Goal: Task Accomplishment & Management: Manage account settings

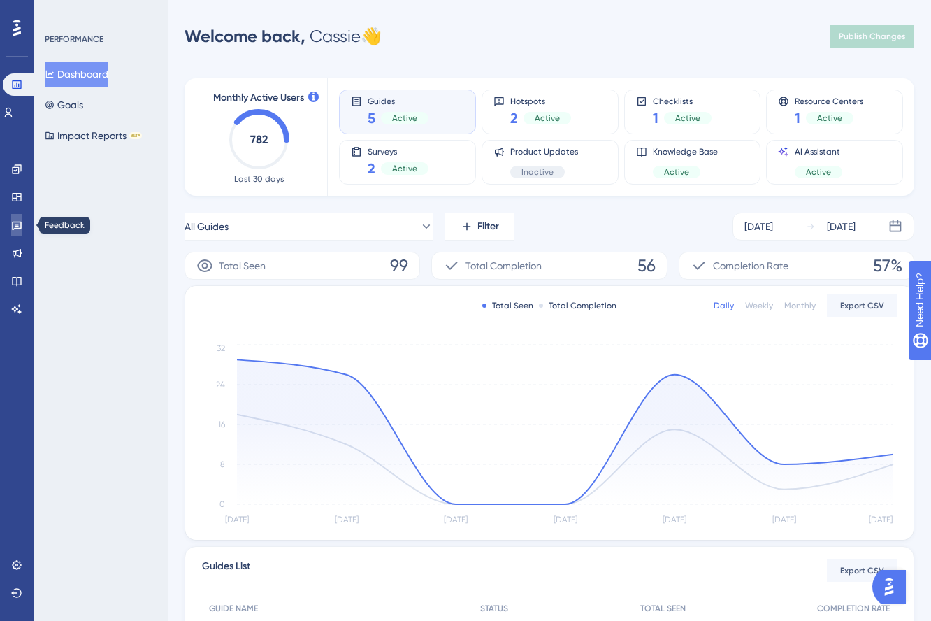
click at [15, 222] on icon at bounding box center [17, 226] width 10 height 9
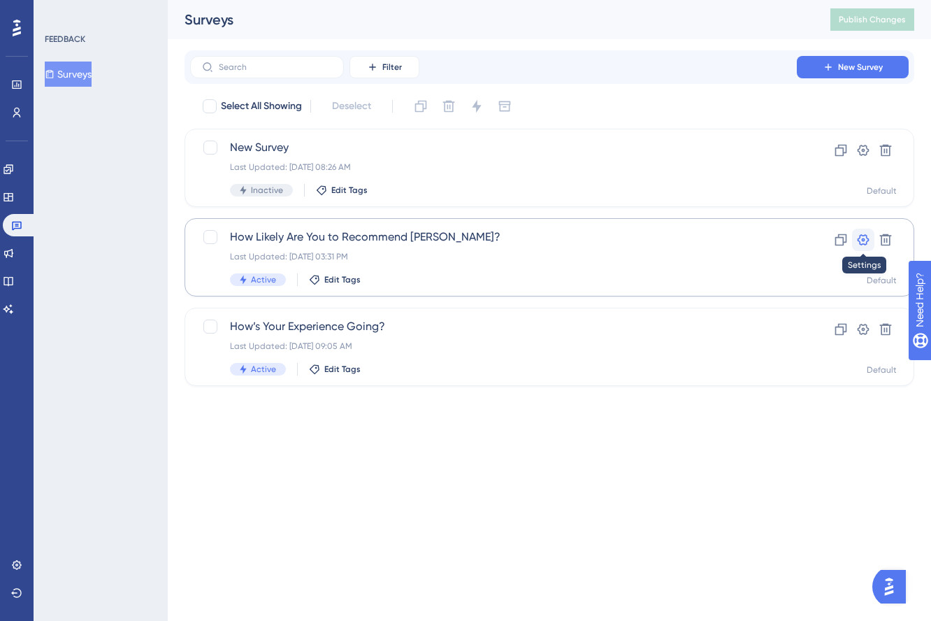
click at [866, 238] on icon at bounding box center [864, 240] width 14 height 14
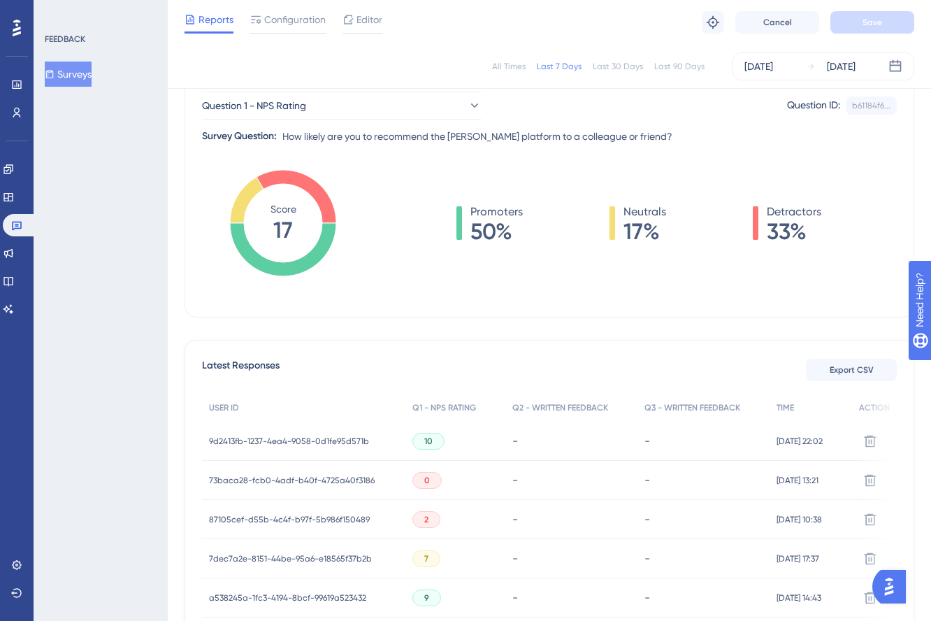
scroll to position [175, 0]
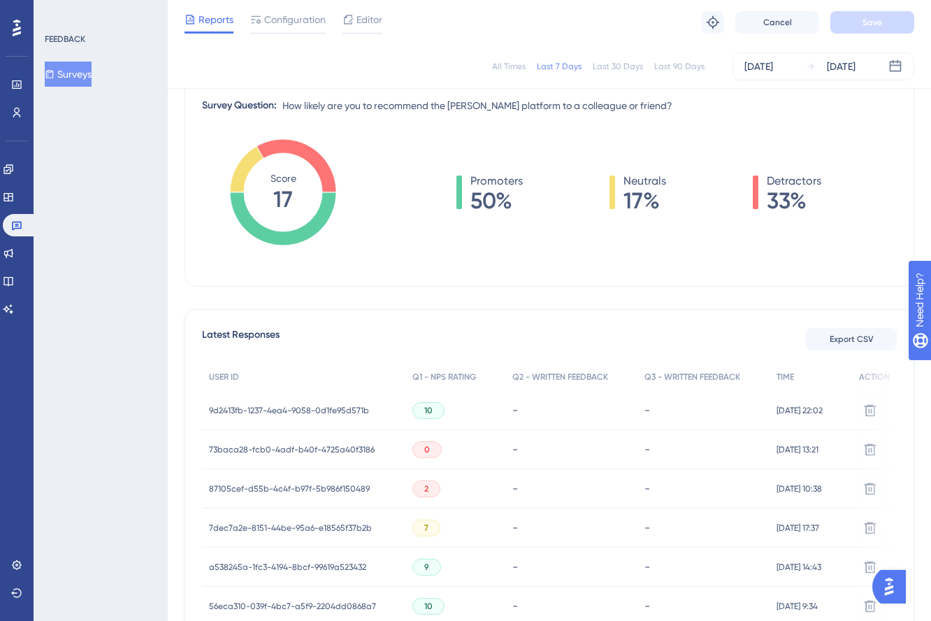
click at [295, 447] on span "73baca28-fcb0-4adf-b40f-4725a40f3186" at bounding box center [292, 449] width 166 height 11
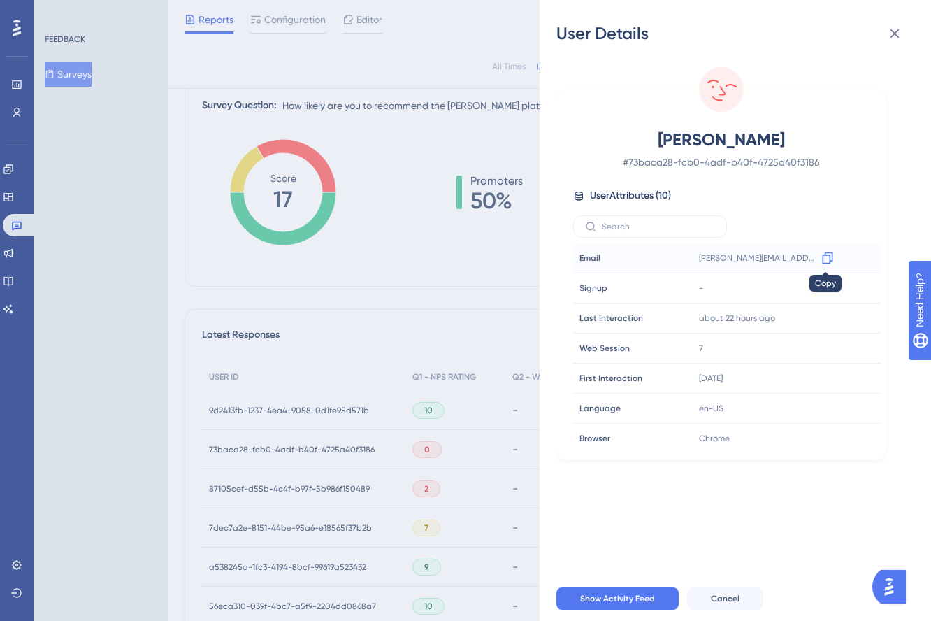
click at [824, 256] on icon at bounding box center [828, 258] width 14 height 14
drag, startPoint x: 631, startPoint y: 597, endPoint x: 636, endPoint y: 591, distance: 8.4
click at [631, 597] on span "Show Activity Feed" at bounding box center [617, 598] width 75 height 11
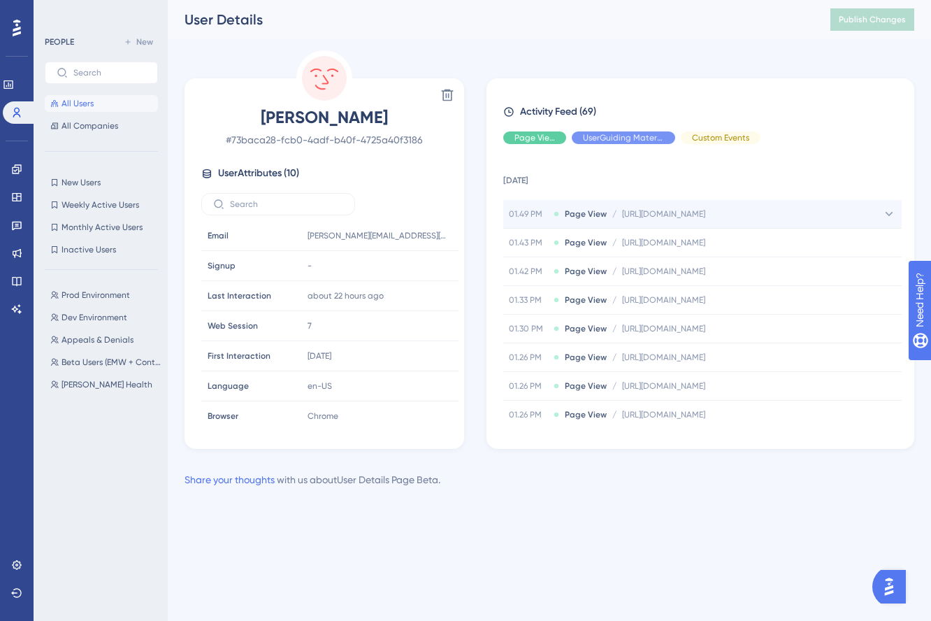
click at [659, 211] on span "[URL][DOMAIN_NAME]" at bounding box center [663, 213] width 83 height 11
click at [746, 245] on span "[URL][DOMAIN_NAME]" at bounding box center [704, 241] width 83 height 11
click at [879, 239] on icon at bounding box center [885, 242] width 14 height 14
click at [80, 125] on span "All Companies" at bounding box center [90, 125] width 57 height 11
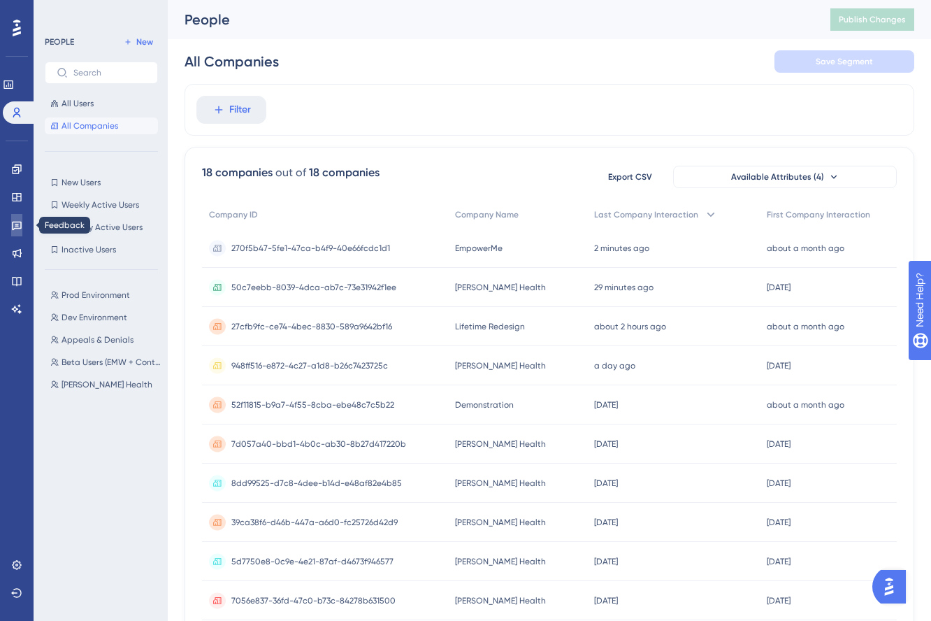
click at [19, 229] on icon at bounding box center [16, 225] width 11 height 11
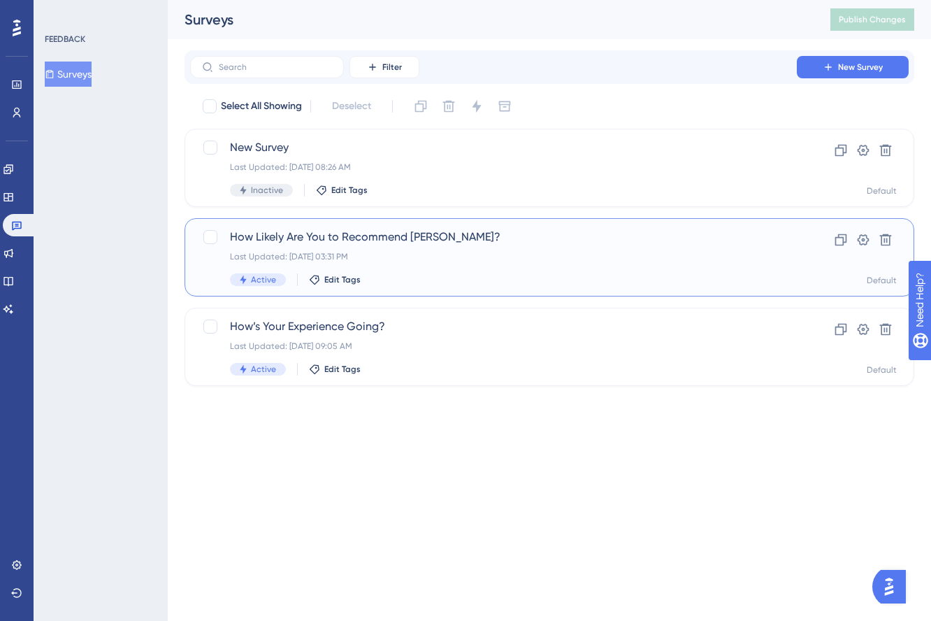
click at [472, 251] on div "Last Updated: [DATE] 03:31 PM" at bounding box center [493, 256] width 527 height 11
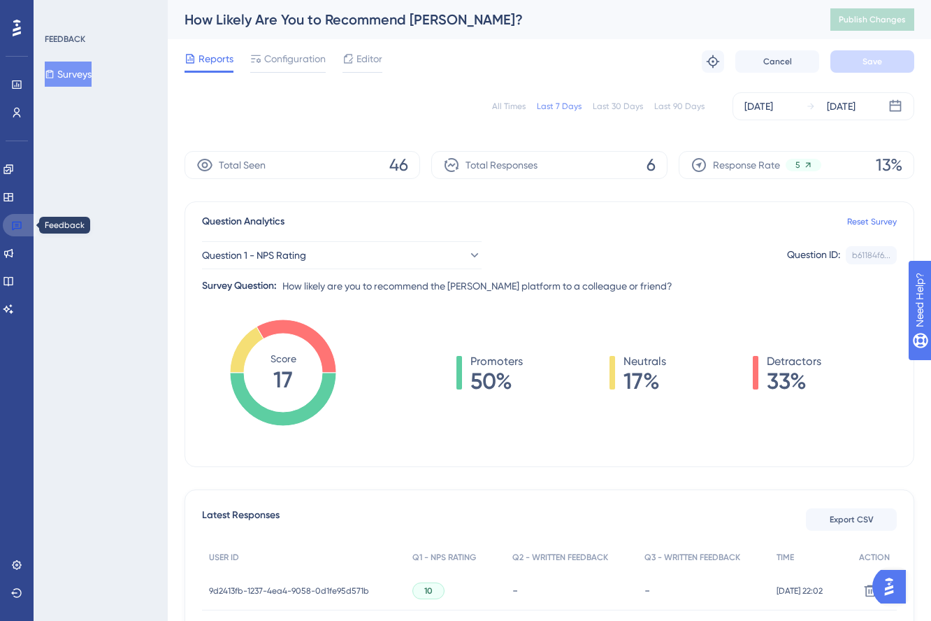
click at [13, 229] on icon at bounding box center [17, 226] width 10 height 9
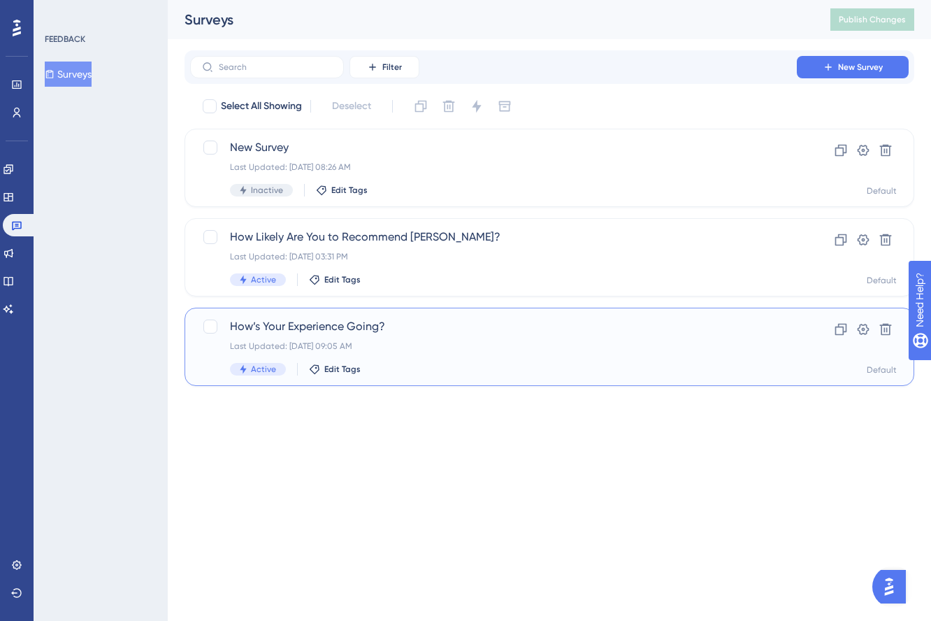
click at [519, 359] on div "How’s Your Experience Going? Last Updated: [DATE] 09:05 AM Active Edit Tags" at bounding box center [493, 346] width 527 height 57
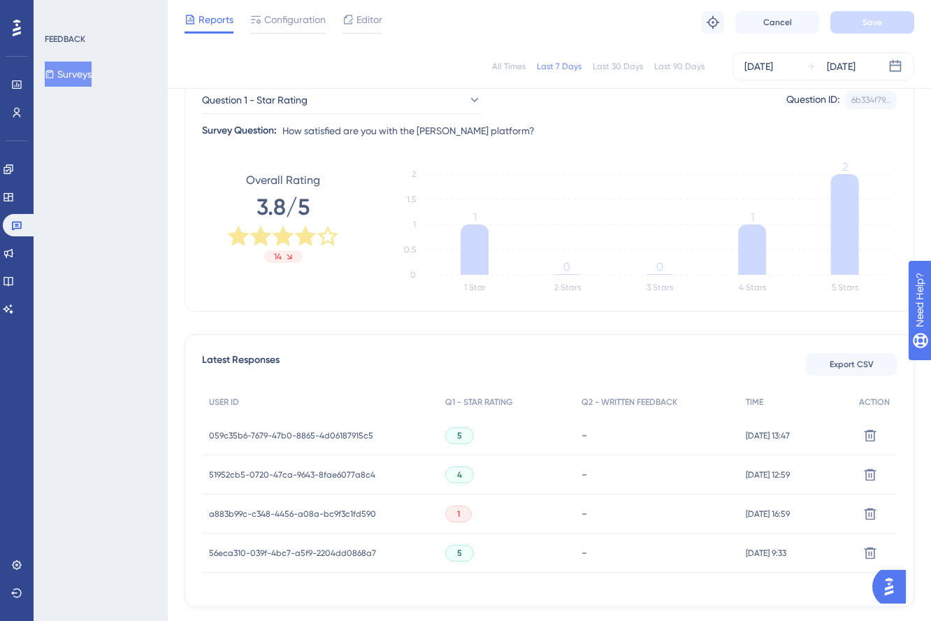
scroll to position [208, 0]
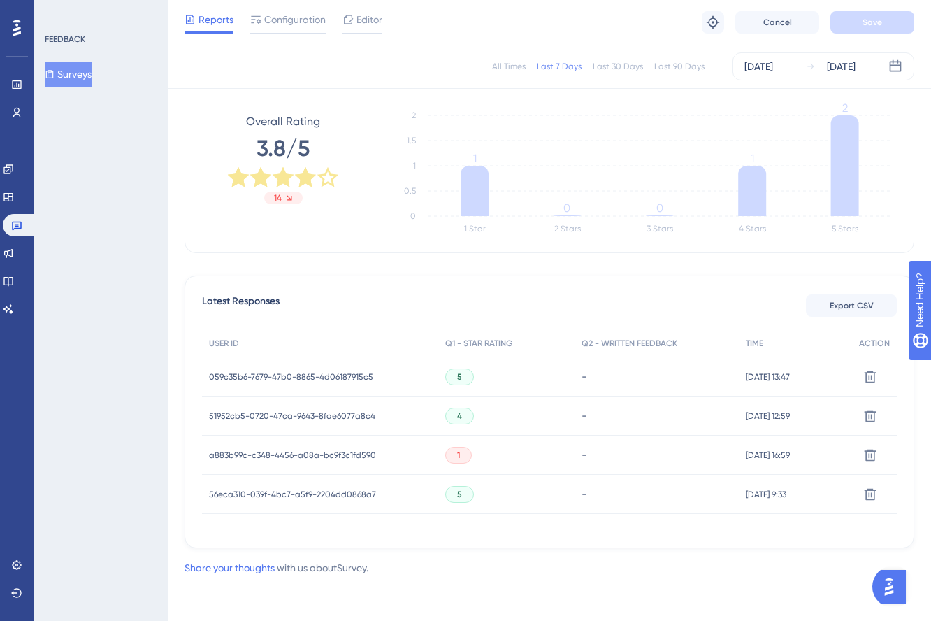
click at [325, 451] on span "a883b99c-c348-4456-a08a-bc9f3c1fd590" at bounding box center [292, 455] width 167 height 11
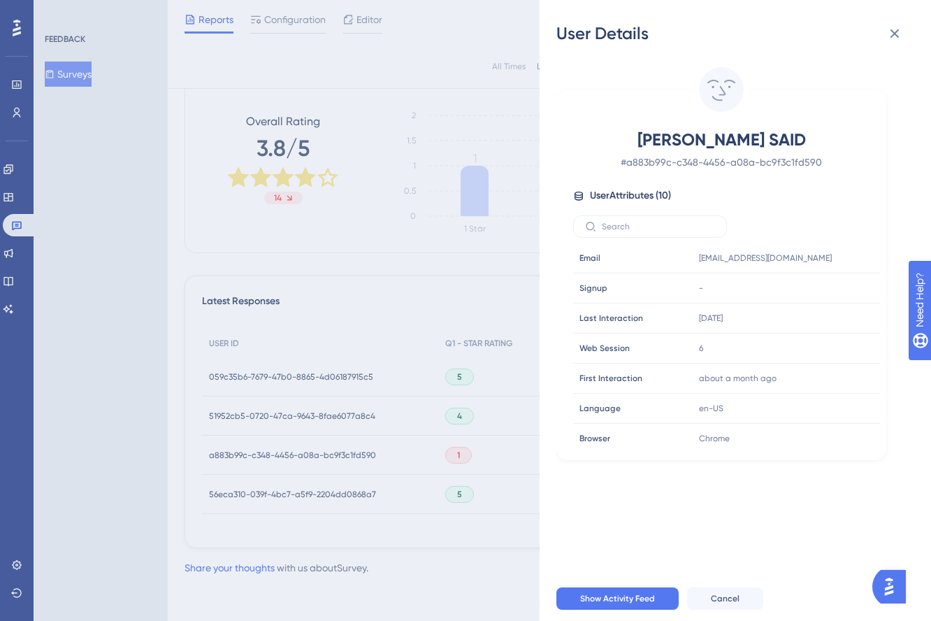
click at [320, 292] on div "User Details [PERSON_NAME] SAID # a883b99c-c348-4456-a08a-bc9f3c1fd590 User Att…" at bounding box center [465, 310] width 931 height 621
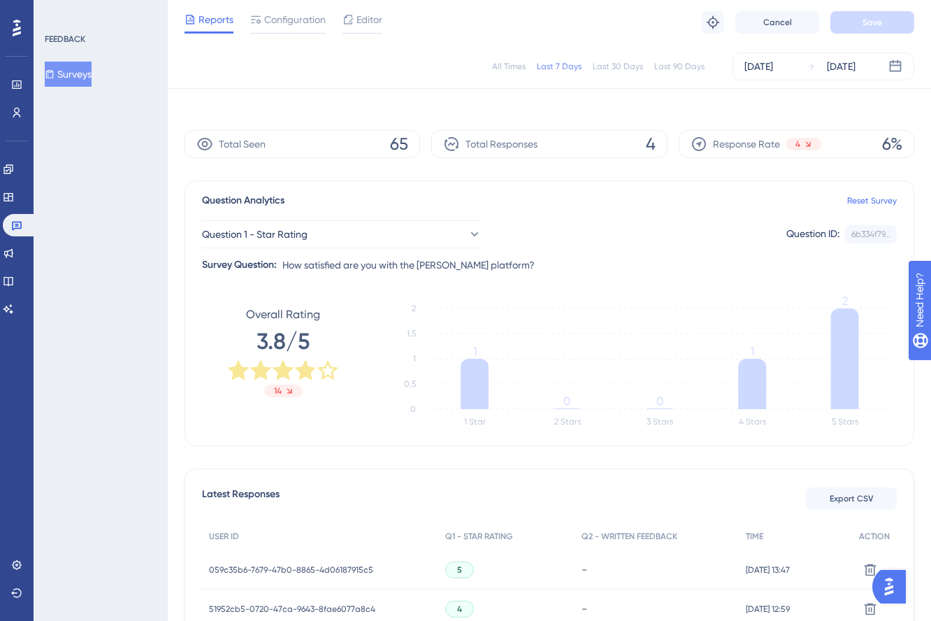
scroll to position [0, 0]
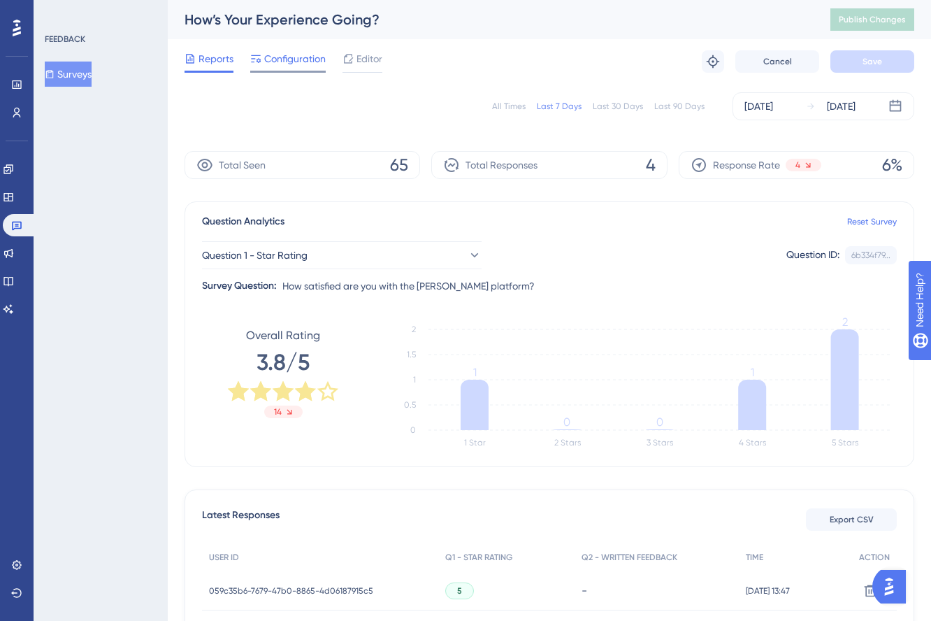
drag, startPoint x: 287, startPoint y: 64, endPoint x: 300, endPoint y: 66, distance: 12.7
click at [287, 65] on span "Configuration" at bounding box center [295, 58] width 62 height 17
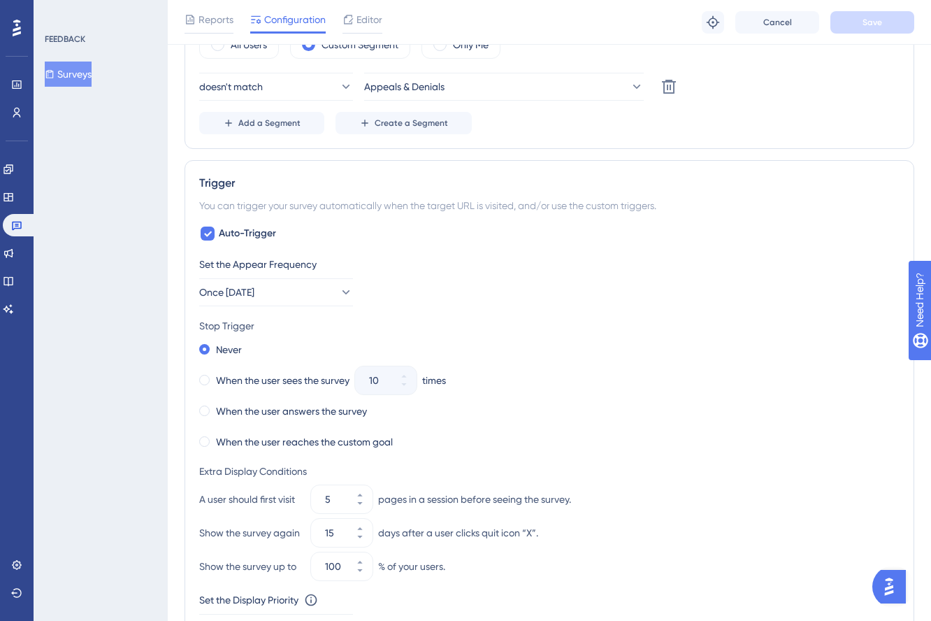
scroll to position [523, 0]
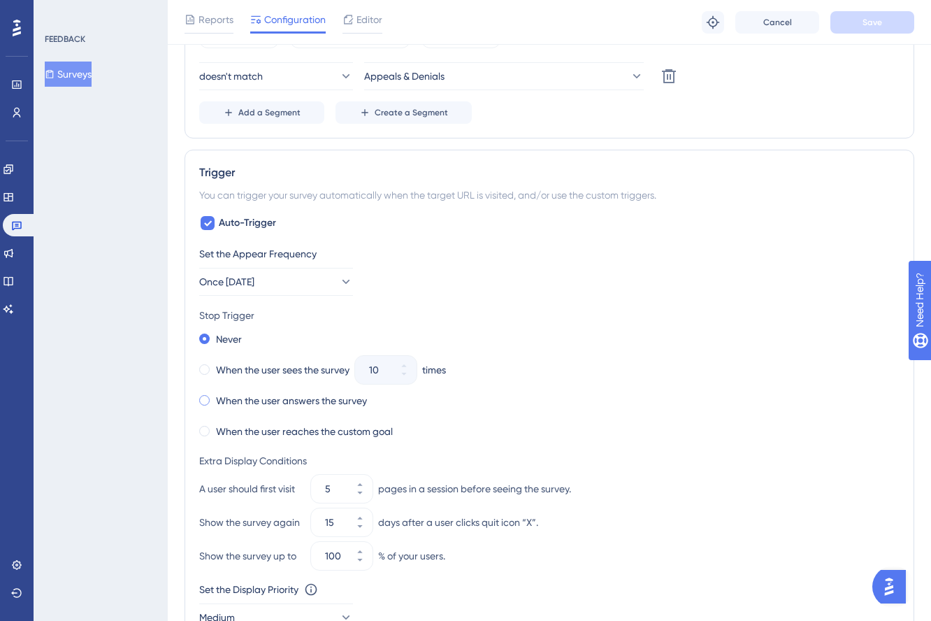
click at [201, 401] on span at bounding box center [204, 400] width 10 height 10
click at [214, 397] on input "radio" at bounding box center [214, 397] width 0 height 0
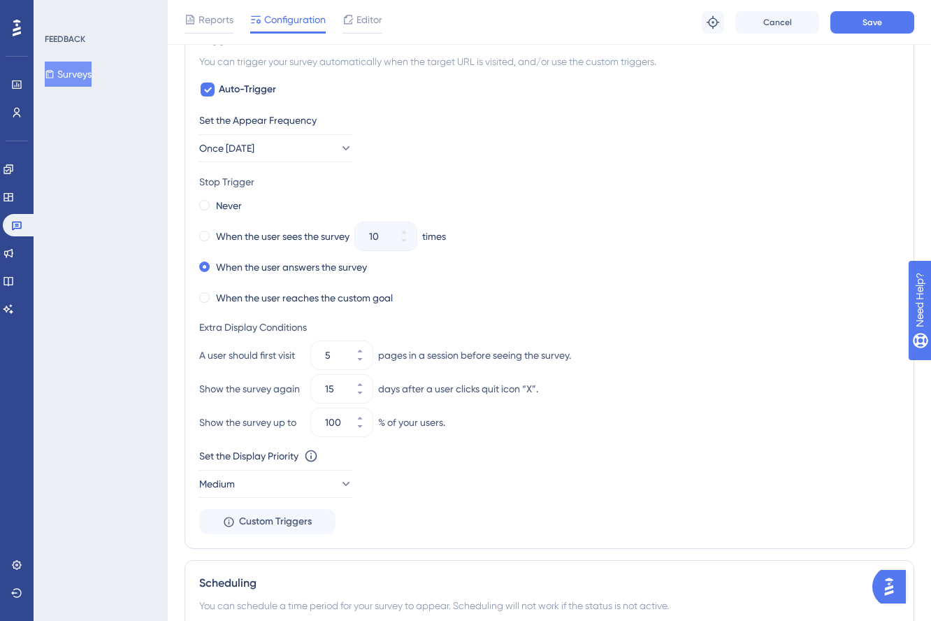
scroll to position [658, 0]
click at [360, 346] on icon at bounding box center [360, 349] width 8 height 8
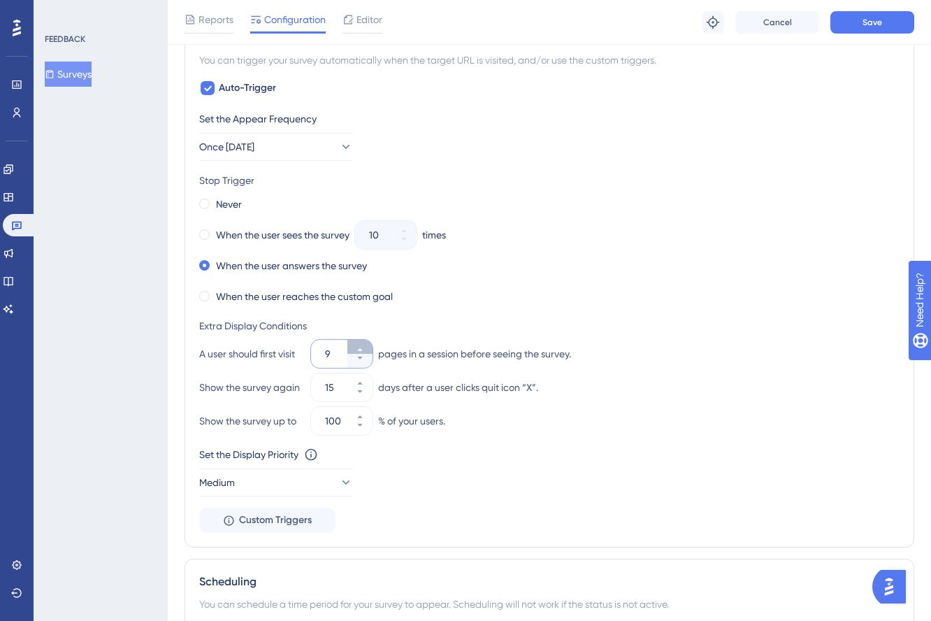
click at [360, 346] on icon at bounding box center [360, 349] width 8 height 8
type input "10"
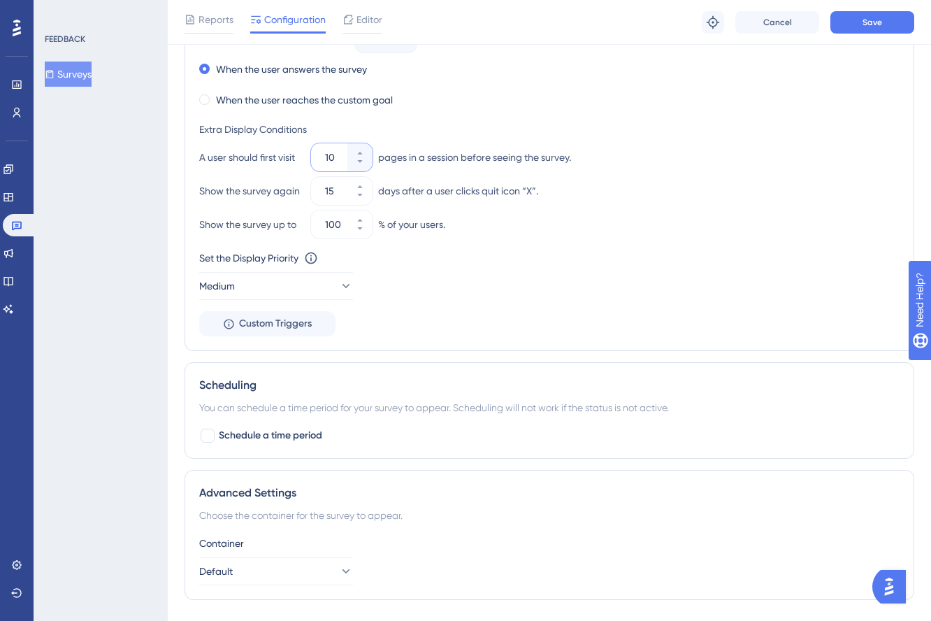
scroll to position [917, 0]
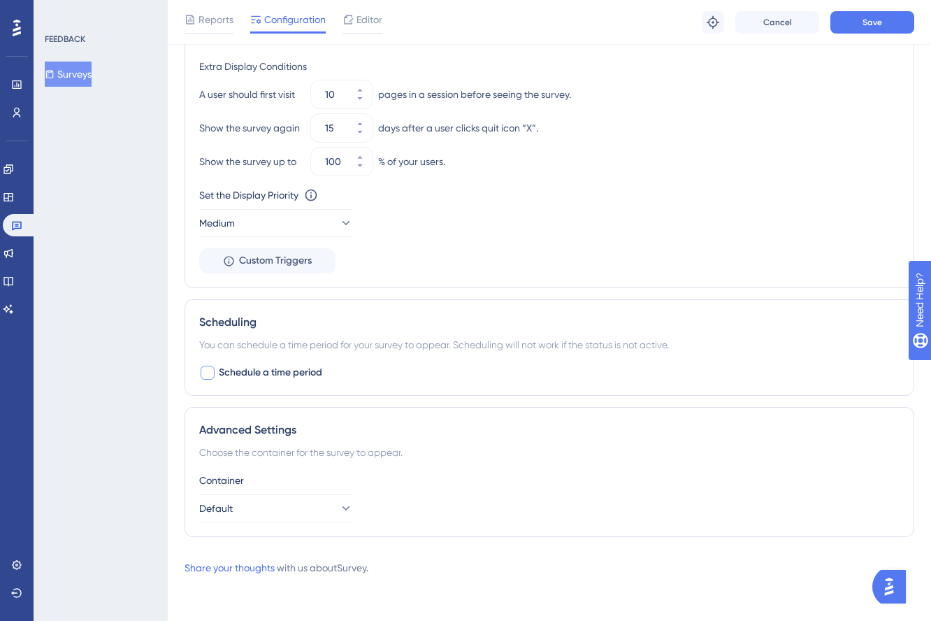
click at [213, 371] on div at bounding box center [208, 373] width 14 height 14
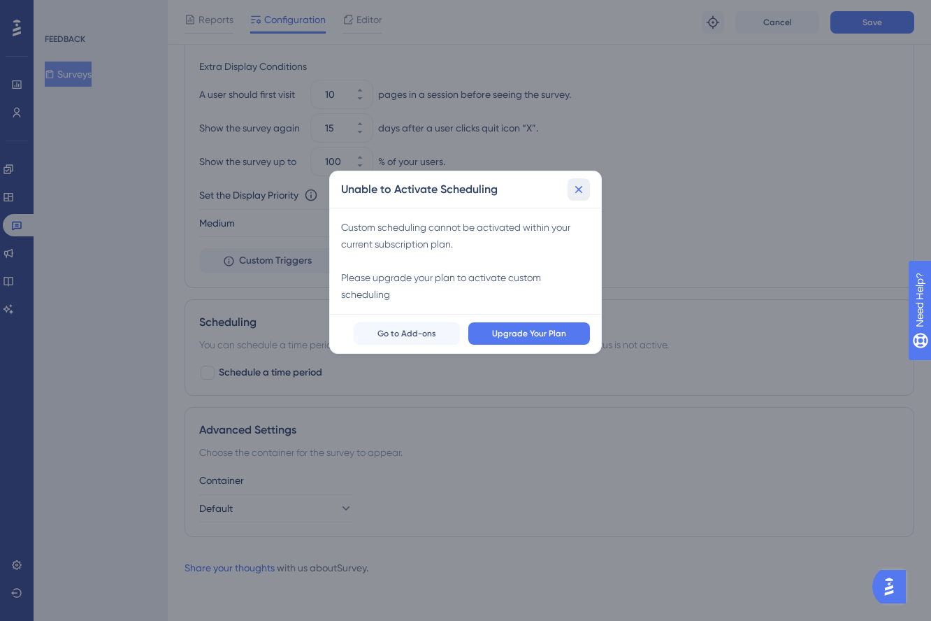
click at [578, 191] on icon at bounding box center [579, 190] width 8 height 8
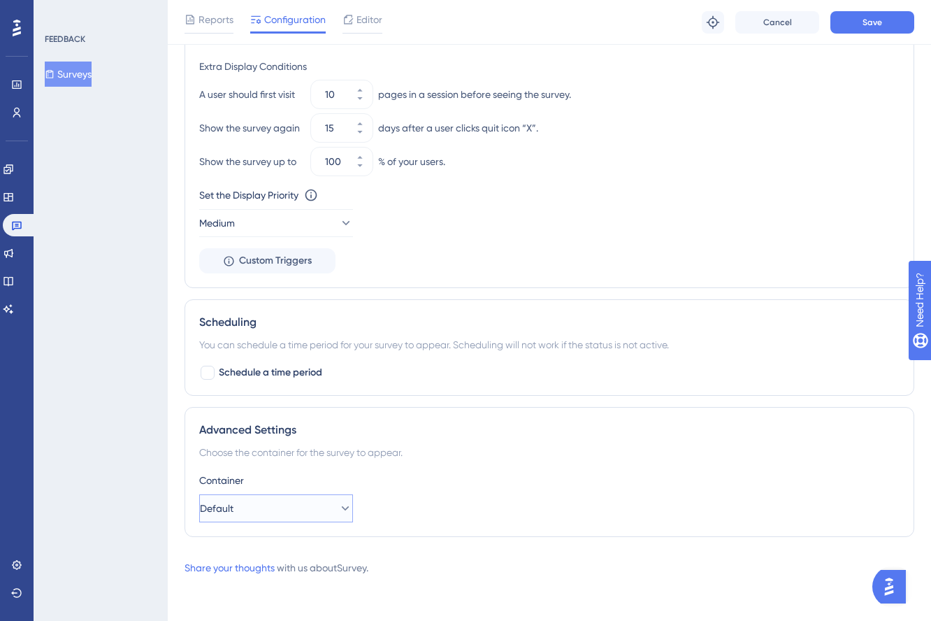
click at [288, 505] on button "Default" at bounding box center [276, 508] width 154 height 28
click at [463, 468] on div "Advanced Settings Choose the container for the survey to appear. Container Defa…" at bounding box center [550, 472] width 730 height 130
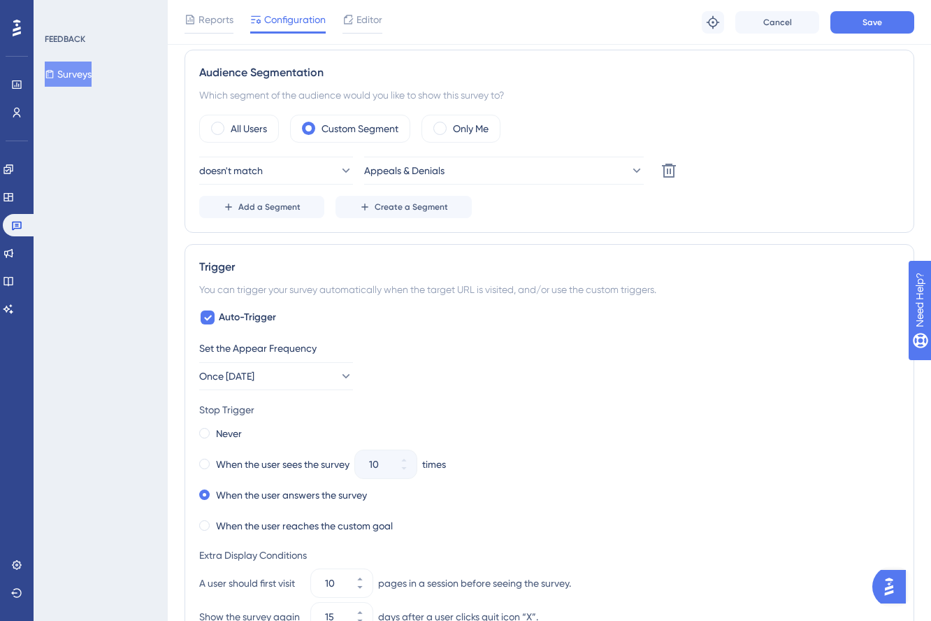
scroll to position [431, 0]
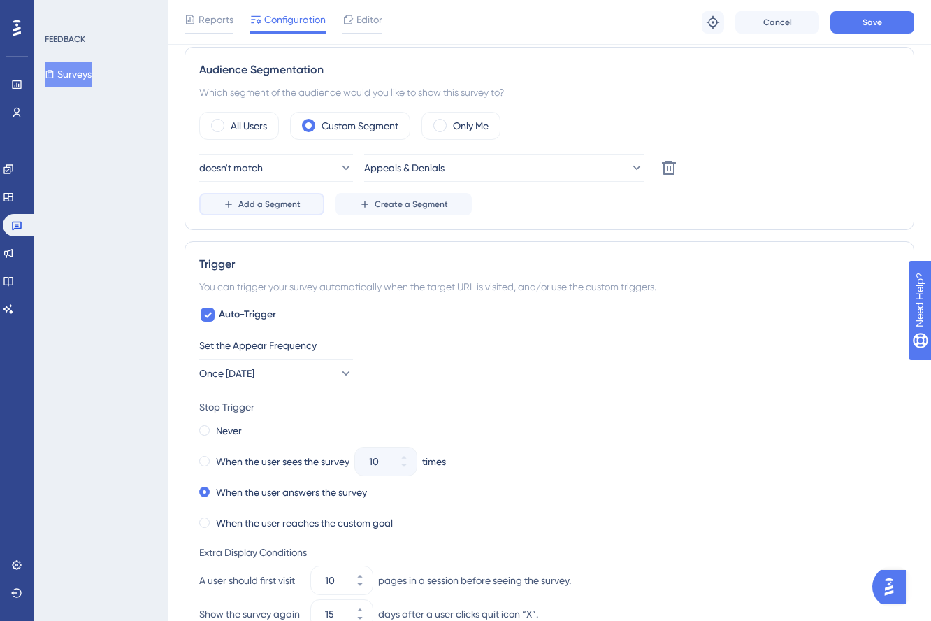
click at [297, 199] on span "Add a Segment" at bounding box center [269, 204] width 62 height 11
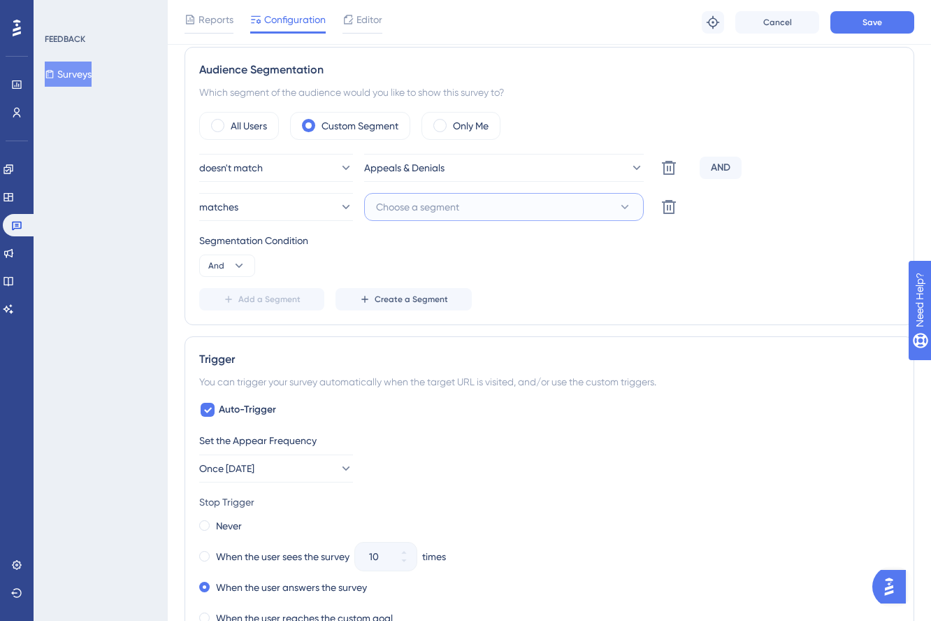
click at [429, 211] on span "Choose a segment" at bounding box center [417, 207] width 83 height 17
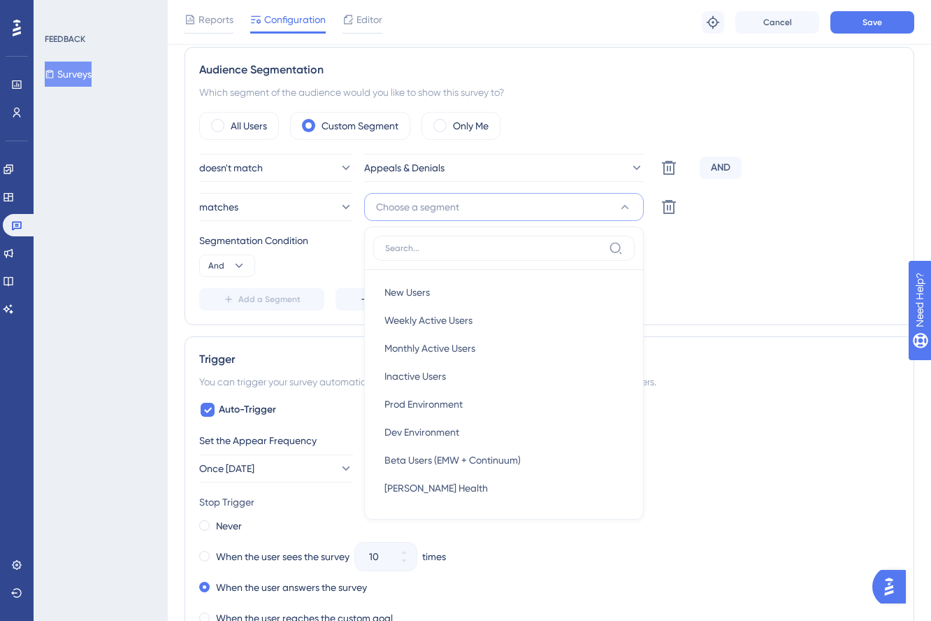
scroll to position [494, 0]
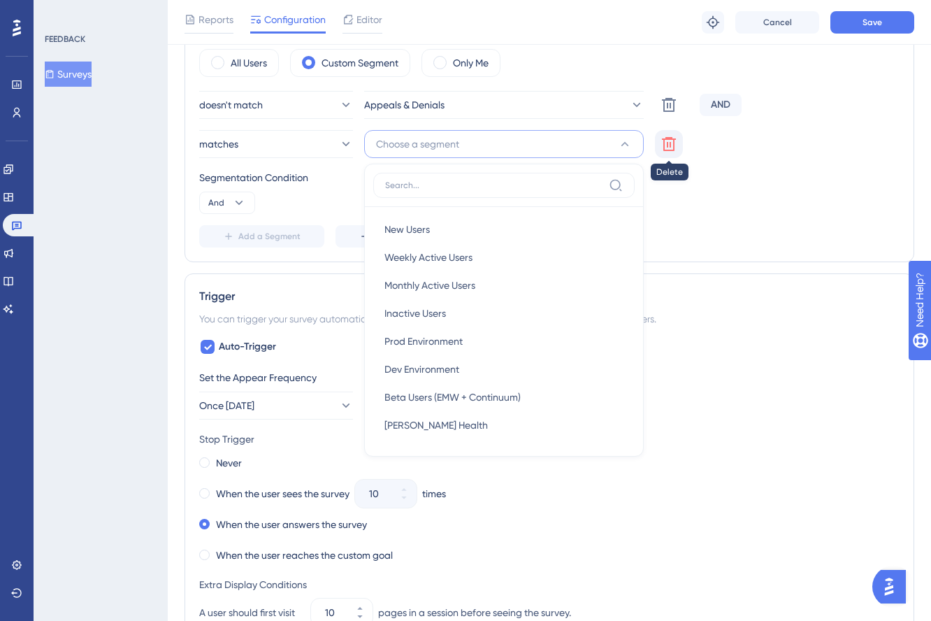
click at [671, 145] on icon at bounding box center [669, 144] width 14 height 14
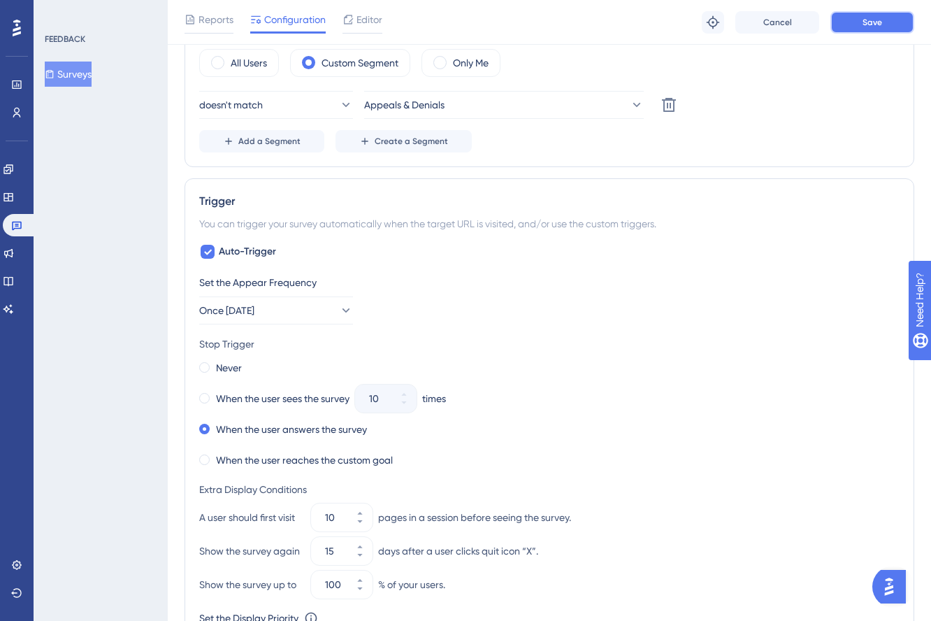
click at [887, 21] on button "Save" at bounding box center [873, 22] width 84 height 22
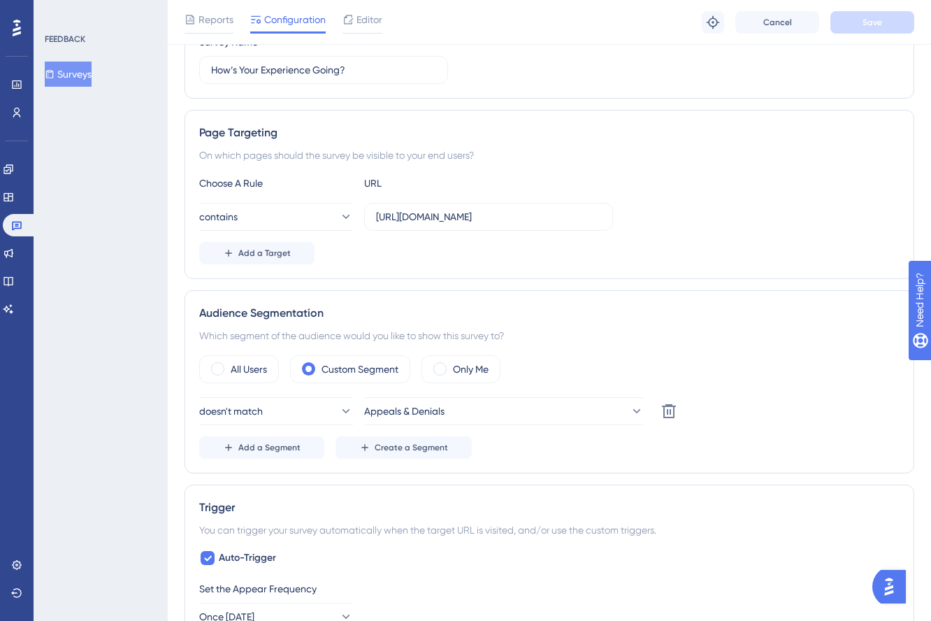
scroll to position [0, 0]
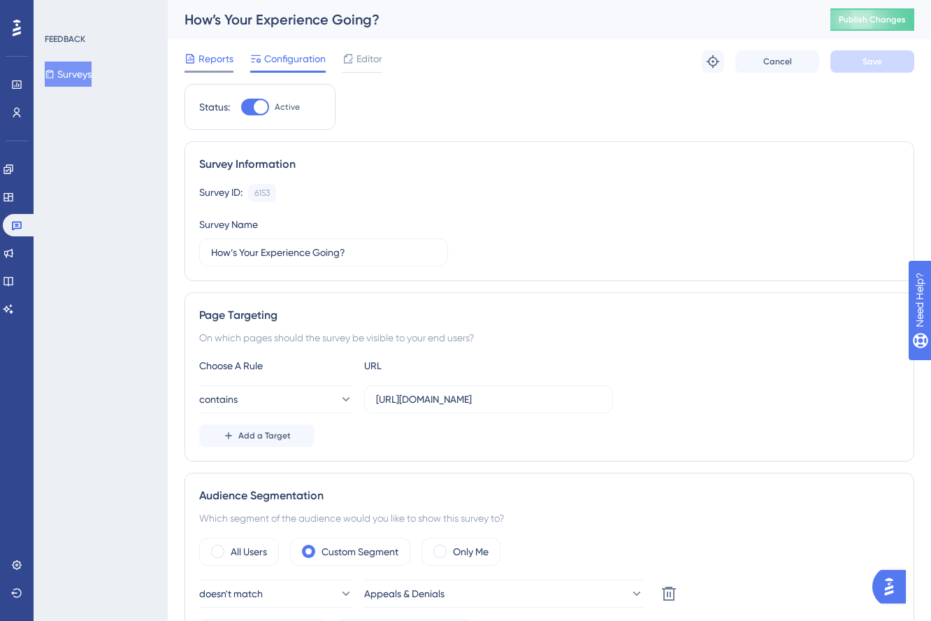
click at [222, 64] on span "Reports" at bounding box center [216, 58] width 35 height 17
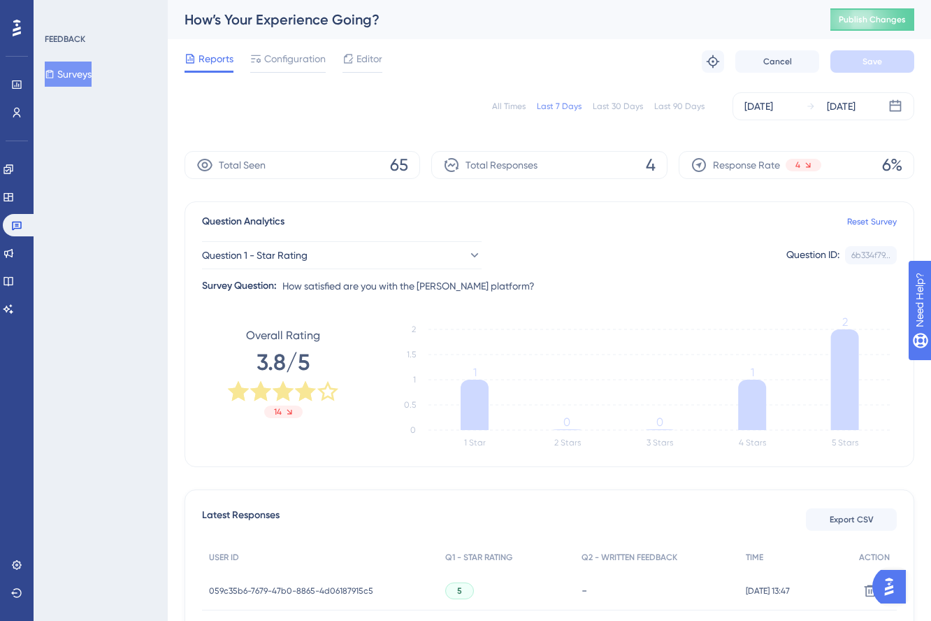
click at [622, 107] on div "Last 30 Days" at bounding box center [618, 106] width 50 height 11
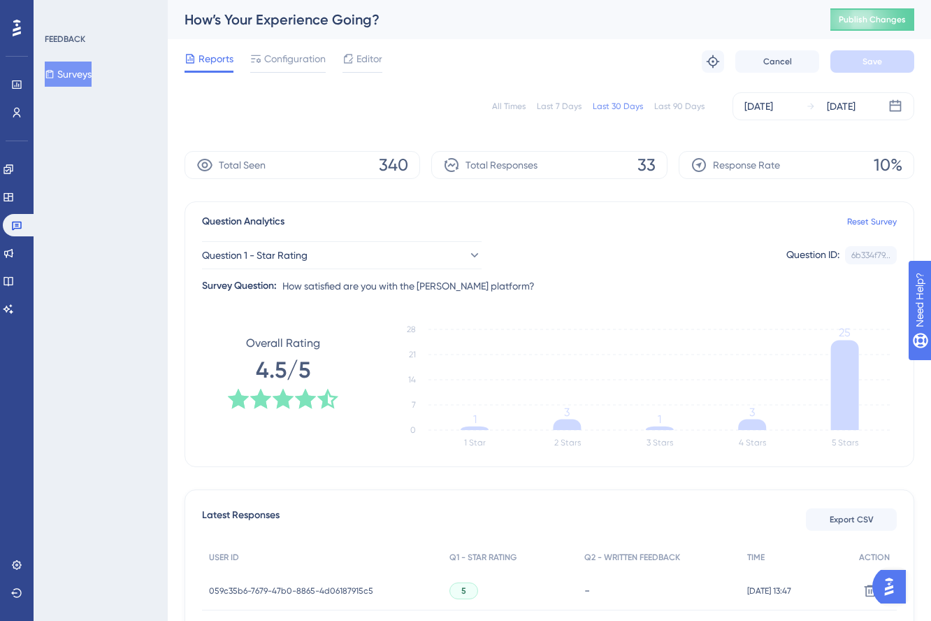
click at [675, 103] on div "Last 90 Days" at bounding box center [679, 106] width 50 height 11
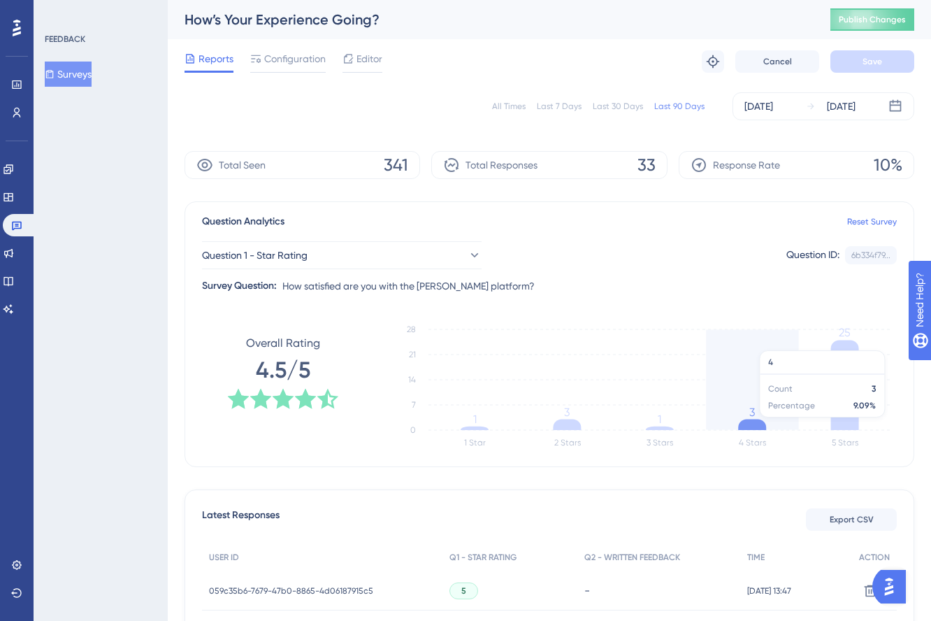
click at [746, 424] on icon at bounding box center [752, 425] width 28 height 10
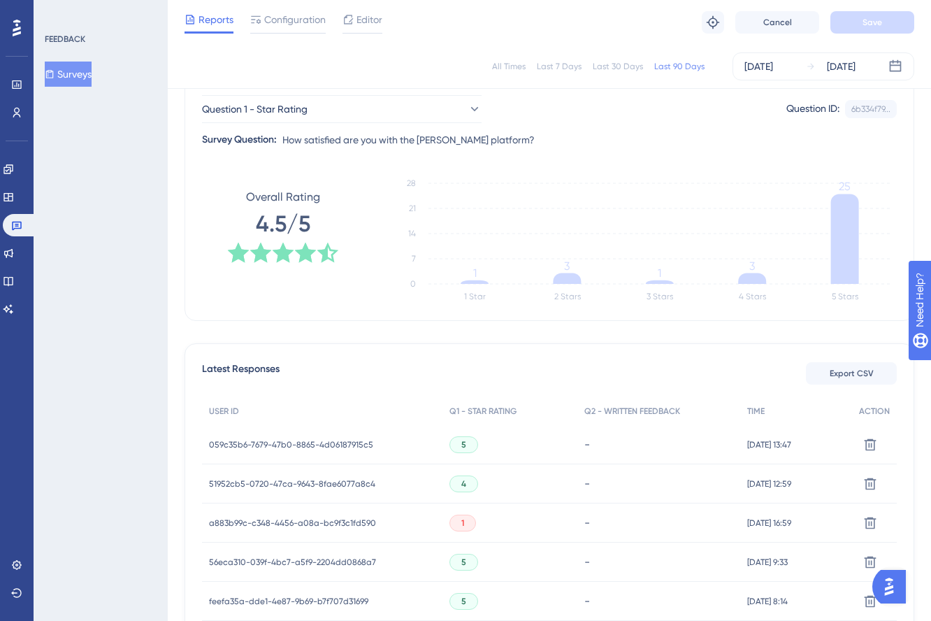
scroll to position [169, 0]
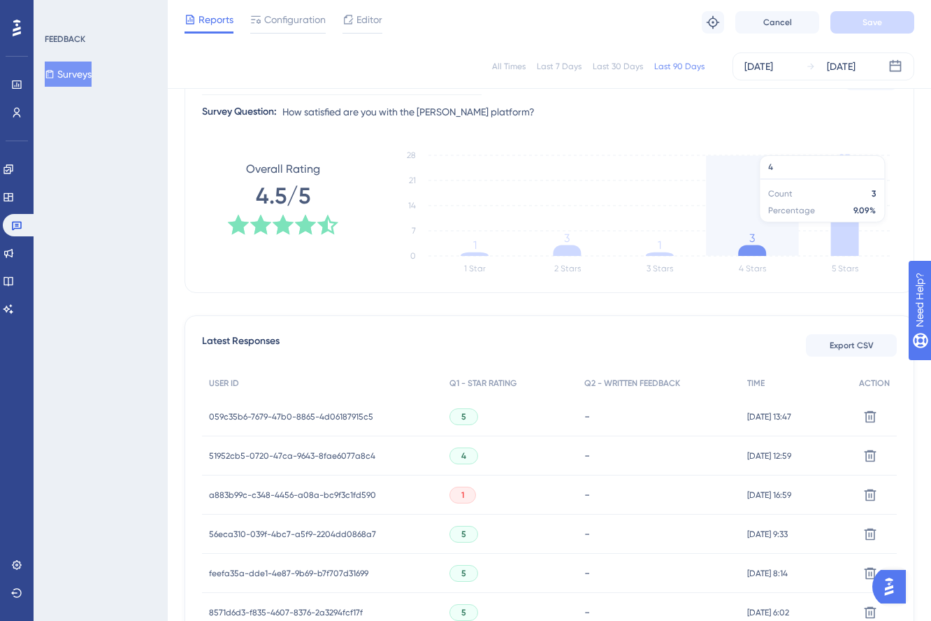
click at [788, 214] on icon "1 Star 2 Stars 3 Stars 4 Stars 5 Stars 0 7 14 21 28 1 3 1 3 25" at bounding box center [639, 213] width 516 height 140
click at [778, 182] on icon "1 Star 2 Stars 3 Stars 4 Stars 5 Stars 0 7 14 21 28 1 3 1 3 25" at bounding box center [639, 213] width 516 height 140
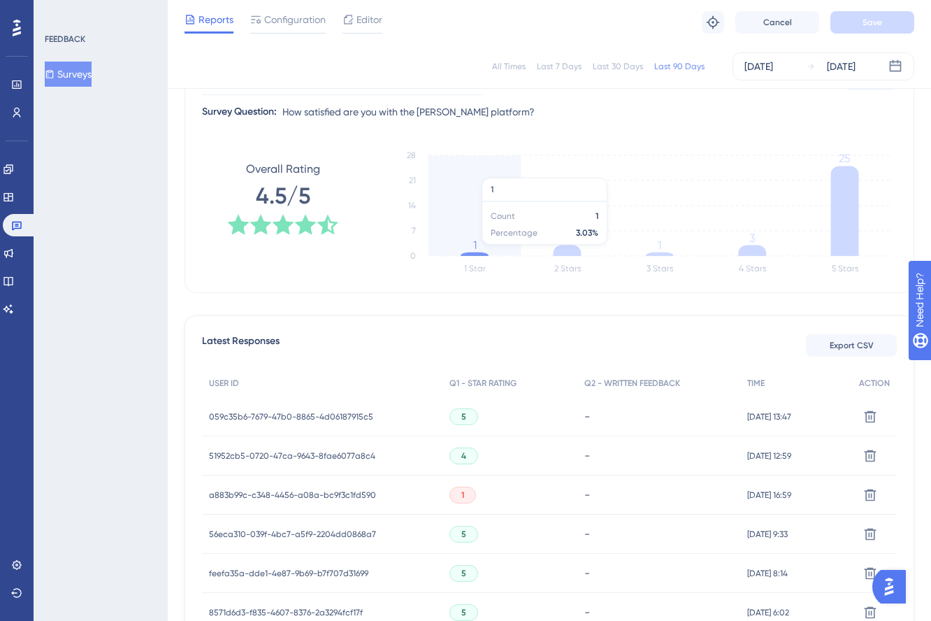
click at [474, 252] on icon "1 Star 2 Stars 3 Stars 4 Stars 5 Stars 0 7 14 21 28 1 3 1 3 25" at bounding box center [639, 213] width 516 height 140
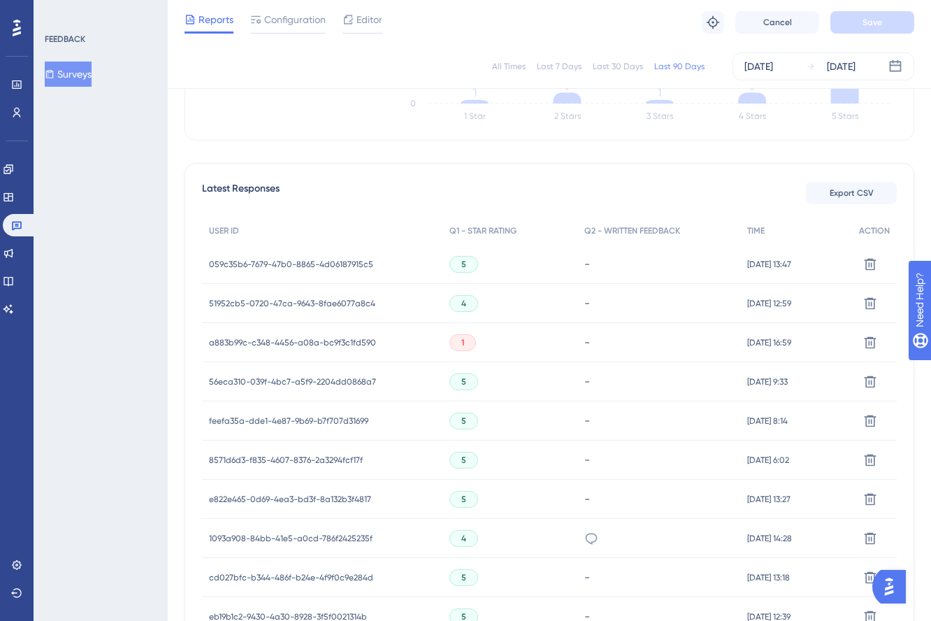
scroll to position [324, 0]
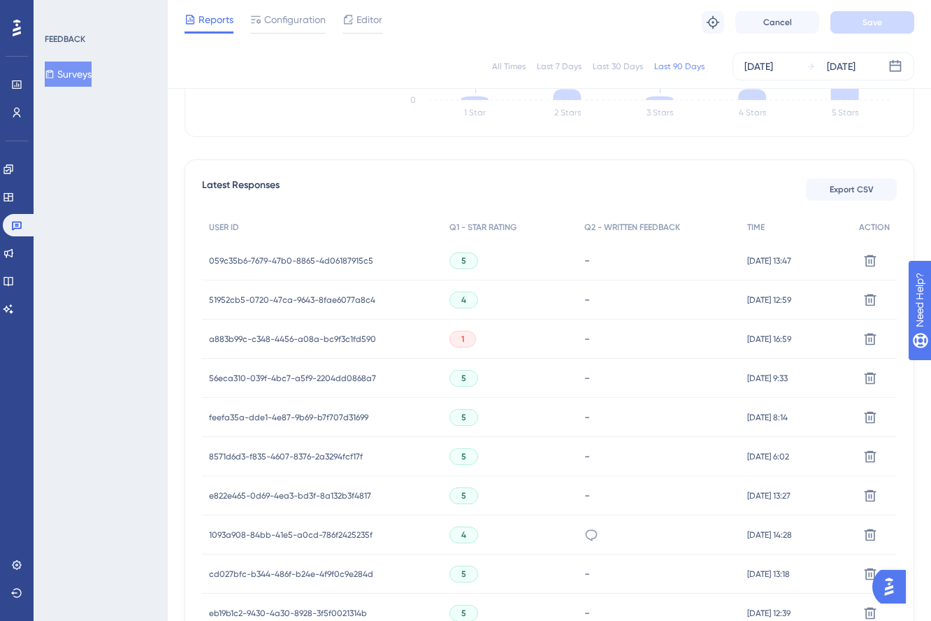
click at [361, 338] on span "a883b99c-c348-4456-a08a-bc9f3c1fd590" at bounding box center [292, 339] width 167 height 11
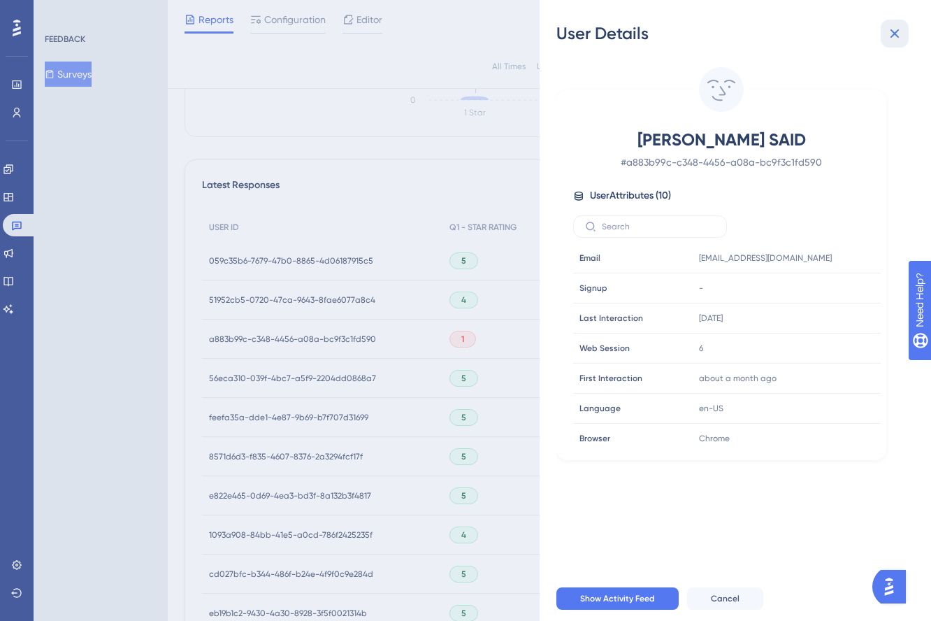
click at [895, 34] on icon at bounding box center [895, 33] width 9 height 9
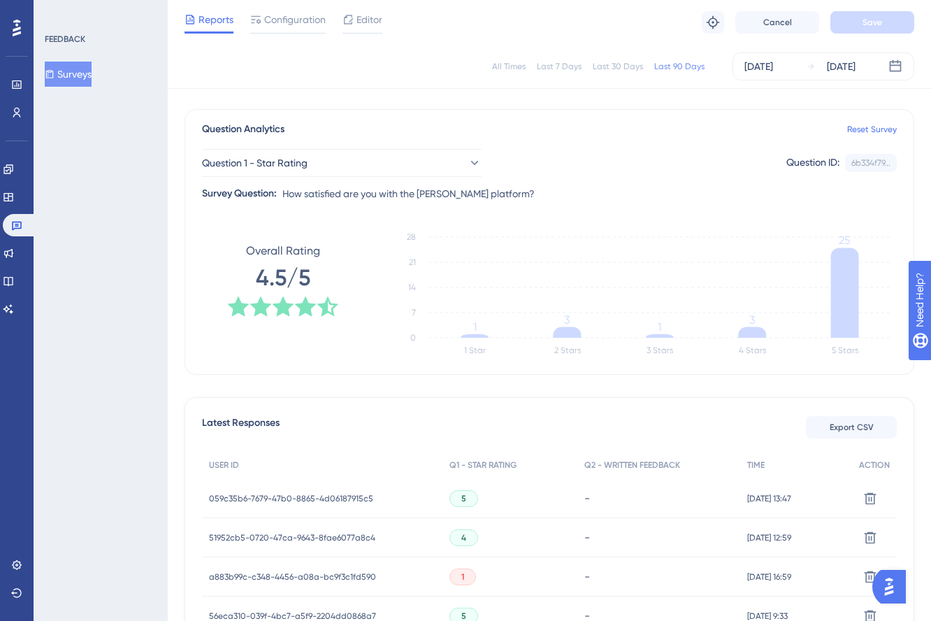
scroll to position [83, 0]
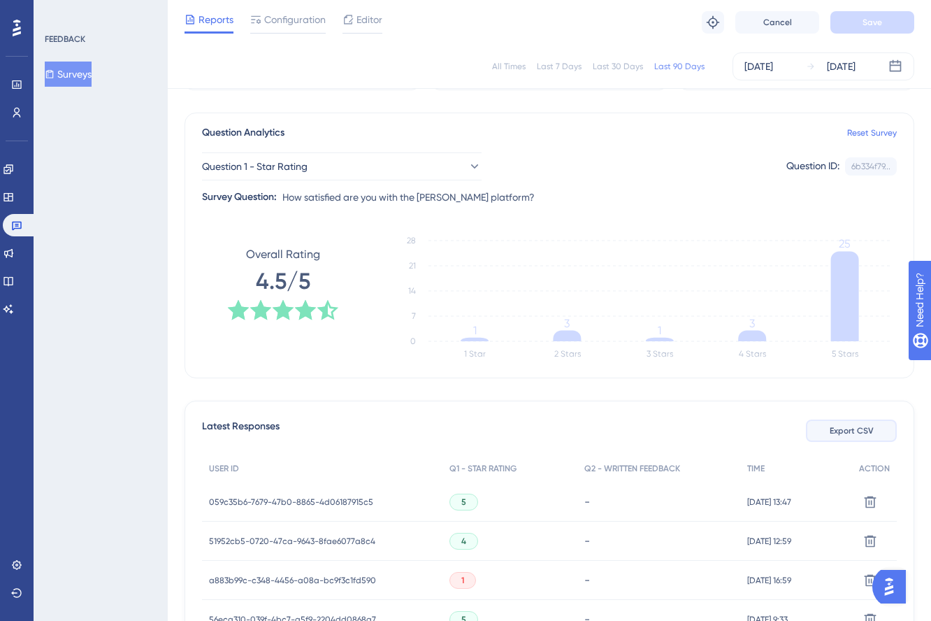
click at [837, 432] on span "Export CSV" at bounding box center [852, 430] width 44 height 11
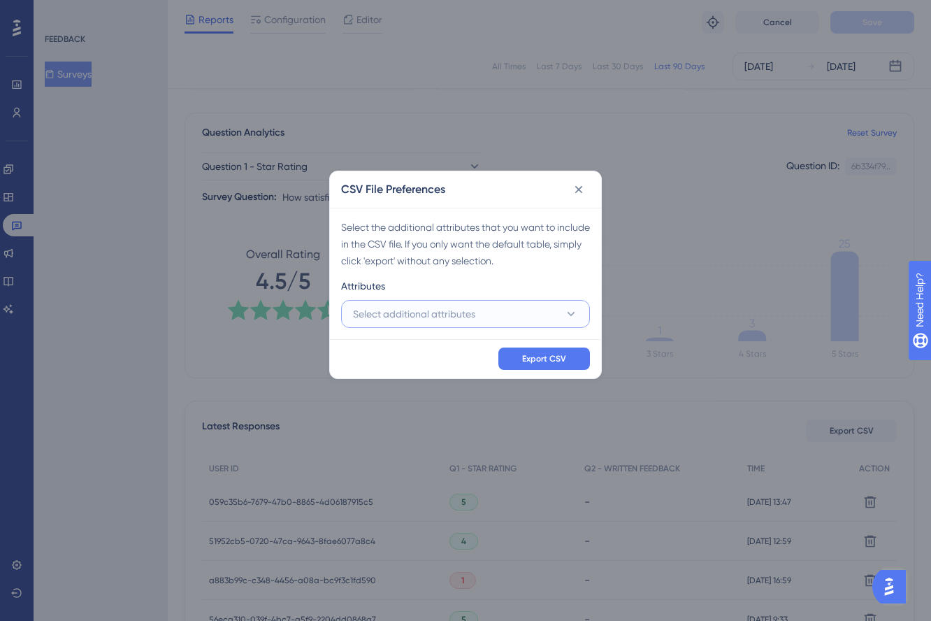
click at [521, 318] on button "Select additional attributes" at bounding box center [465, 314] width 249 height 28
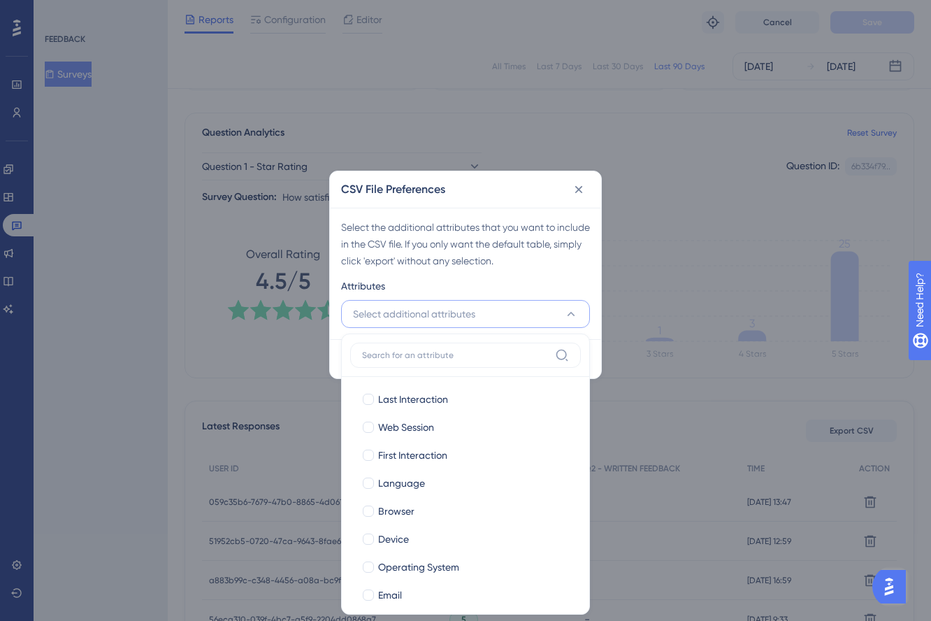
scroll to position [87, 0]
click at [373, 399] on div at bounding box center [368, 399] width 11 height 11
checkbox input "true"
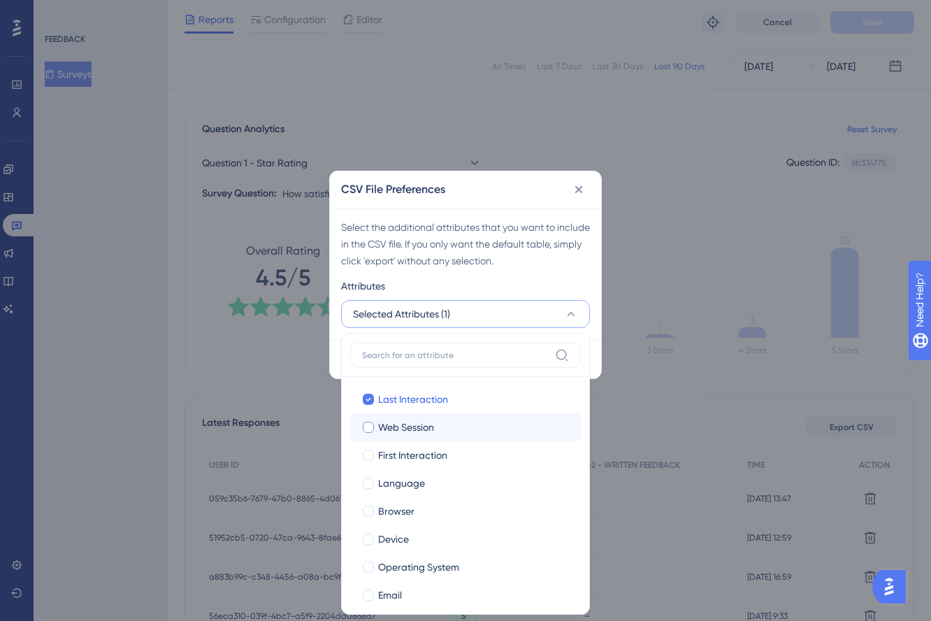
click at [384, 422] on span "Web Session" at bounding box center [406, 427] width 56 height 17
checkbox input "true"
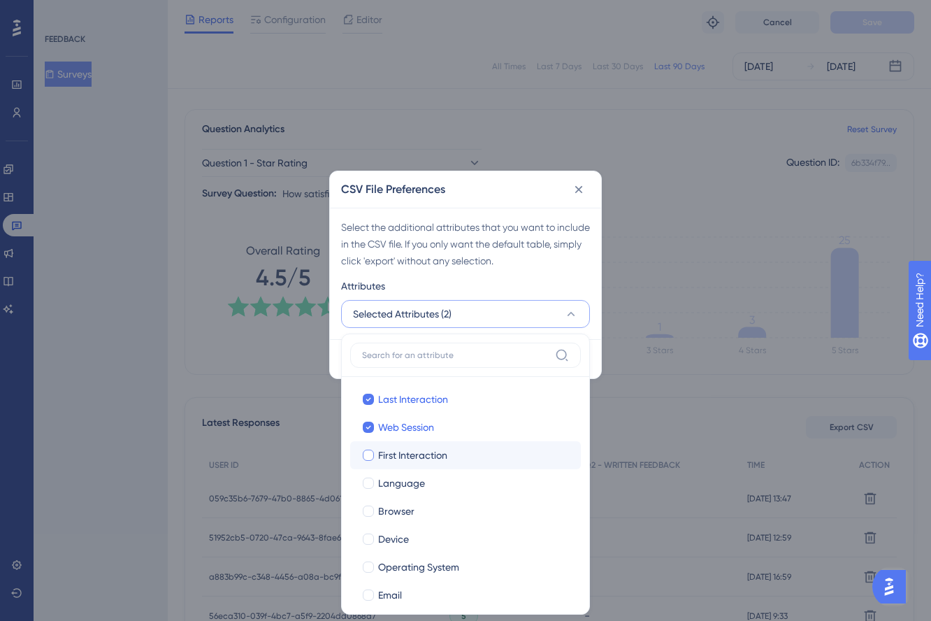
click at [394, 447] on span "First Interaction" at bounding box center [412, 455] width 69 height 17
checkbox input "true"
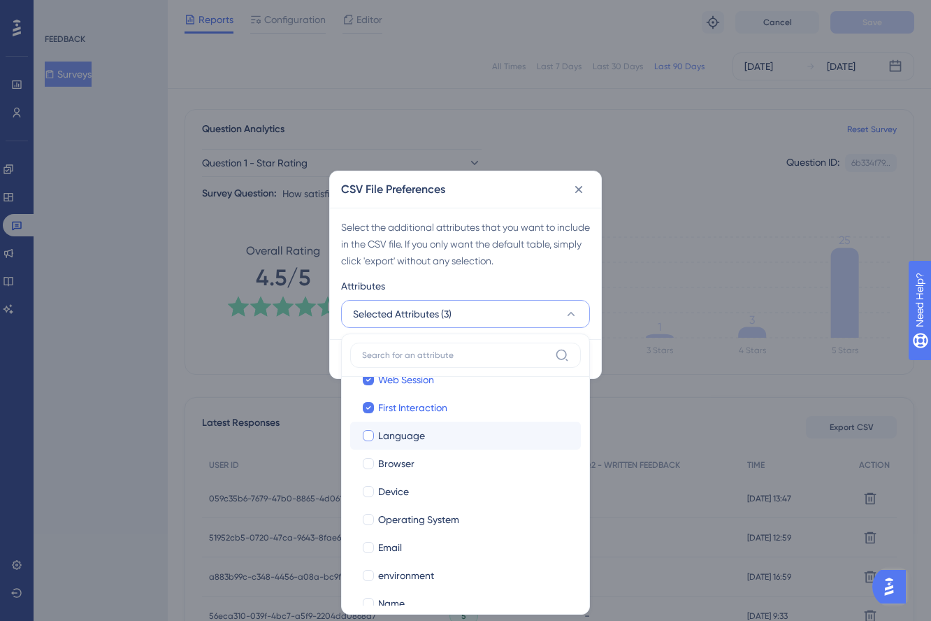
scroll to position [68, 0]
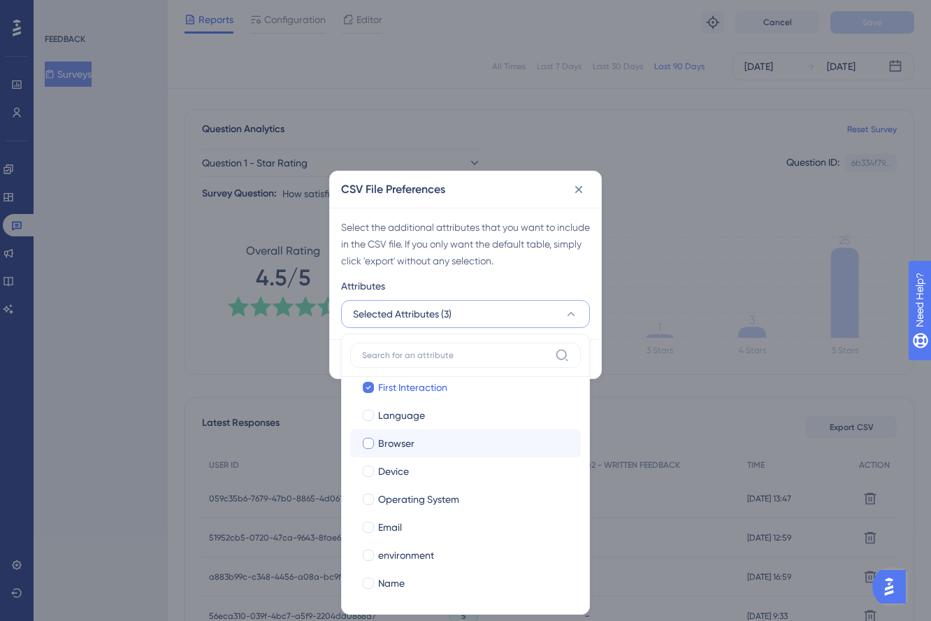
drag, startPoint x: 392, startPoint y: 441, endPoint x: 390, endPoint y: 455, distance: 14.1
click at [391, 445] on span "Browser" at bounding box center [396, 443] width 36 height 17
checkbox input "true"
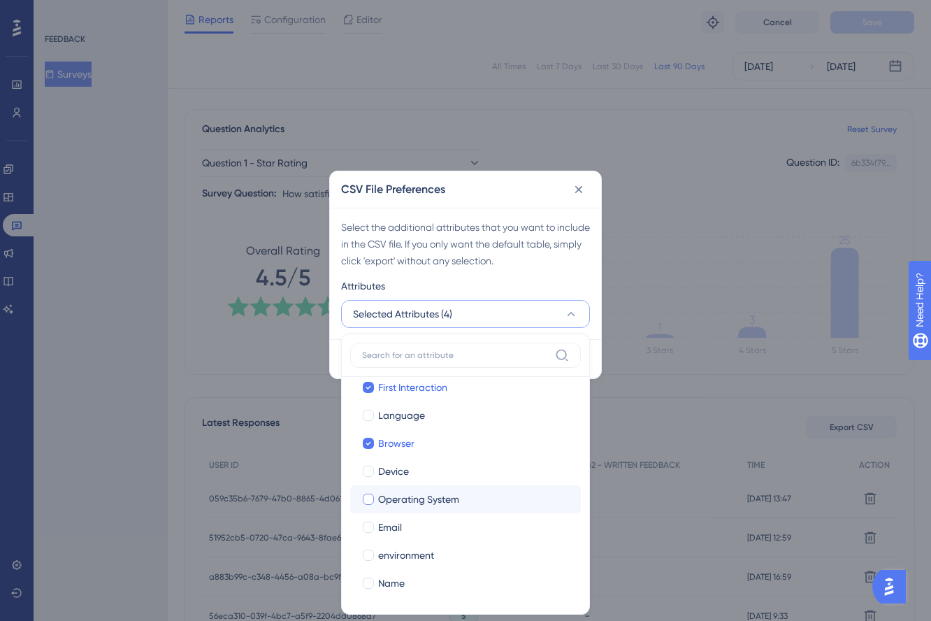
drag, startPoint x: 387, startPoint y: 470, endPoint x: 403, endPoint y: 492, distance: 28.0
click at [387, 469] on span "Device" at bounding box center [393, 471] width 31 height 17
checkbox input "true"
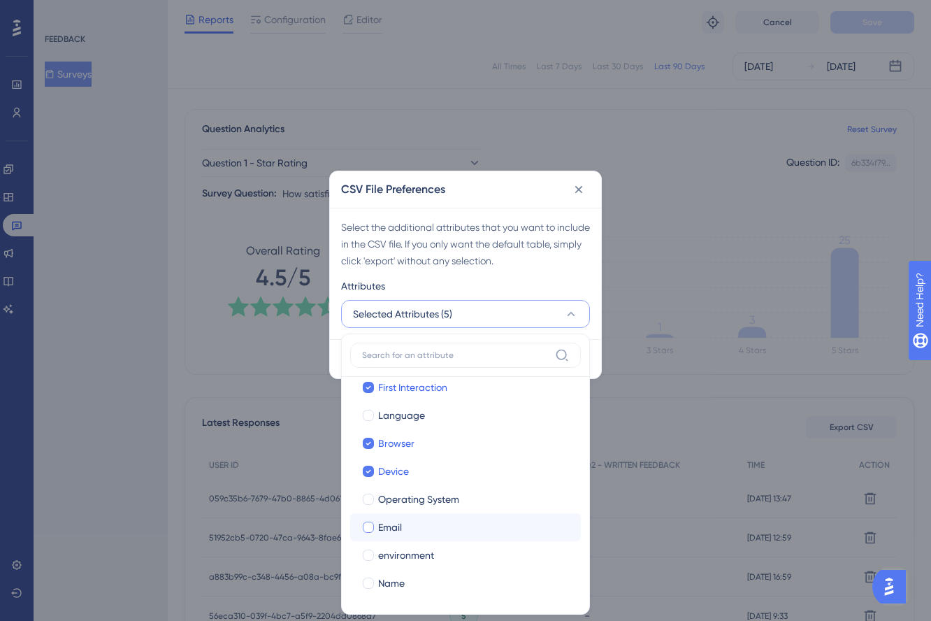
click at [406, 527] on div "Email" at bounding box center [474, 527] width 192 height 17
checkbox input "true"
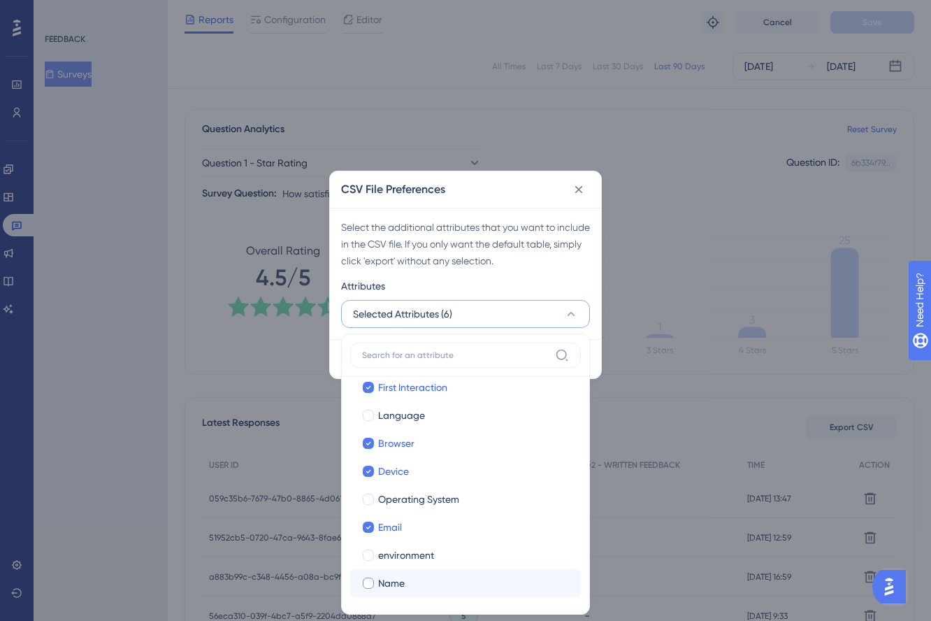
click at [407, 578] on div "Name" at bounding box center [474, 583] width 192 height 17
checkbox input "true"
click at [550, 273] on div "Select the additional attributes that you want to include in the CSV file. If y…" at bounding box center [465, 273] width 271 height 131
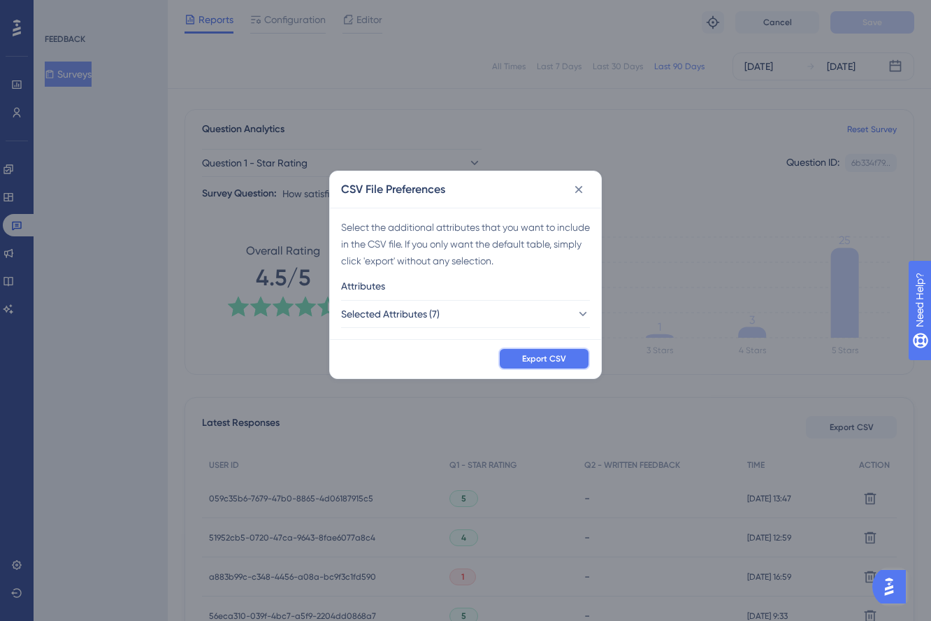
click at [561, 361] on span "Export CSV" at bounding box center [544, 358] width 44 height 11
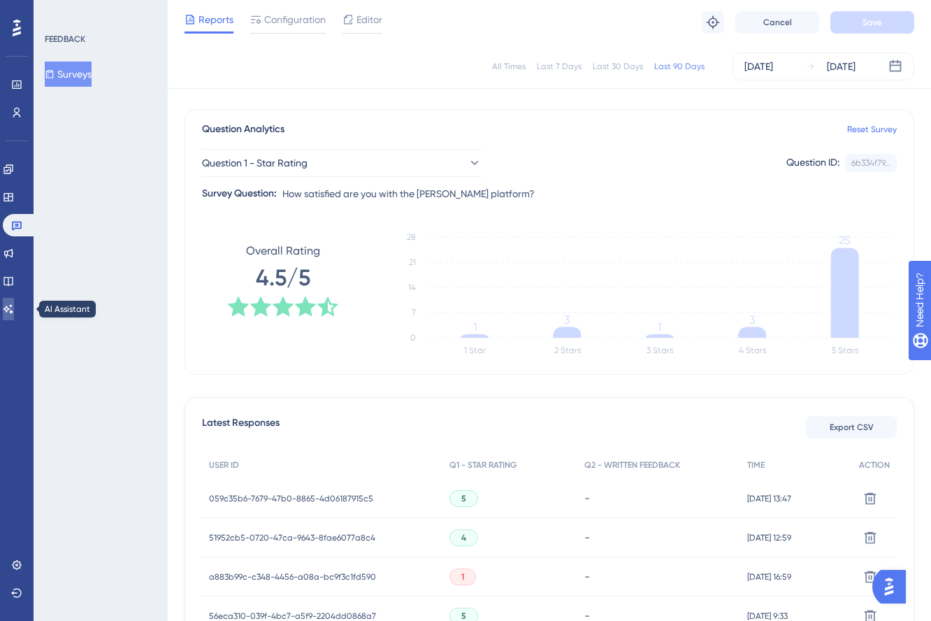
drag, startPoint x: 14, startPoint y: 300, endPoint x: 124, endPoint y: 269, distance: 114.0
click at [11, 308] on icon at bounding box center [8, 308] width 11 height 11
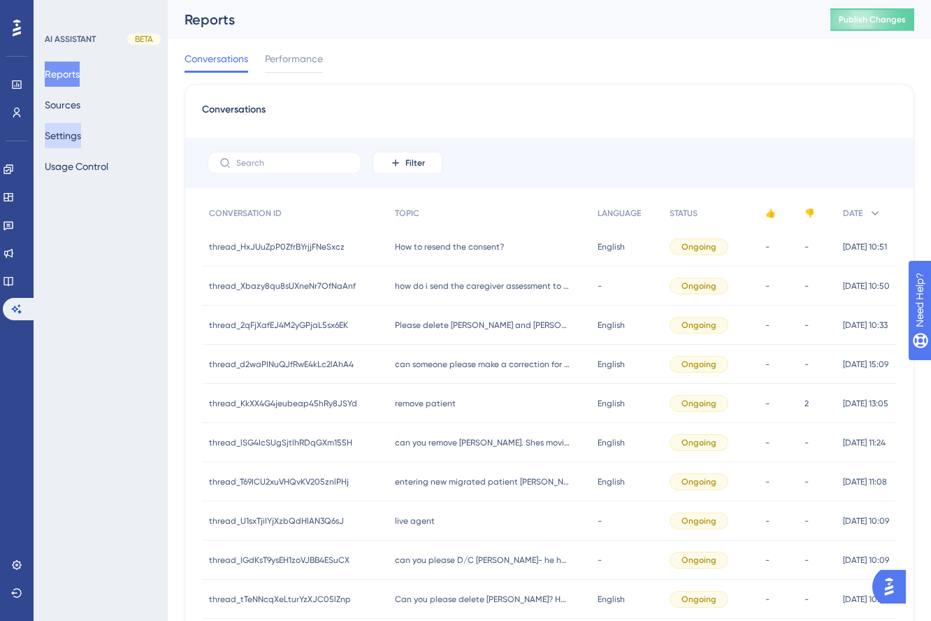
click at [73, 136] on button "Settings" at bounding box center [63, 135] width 36 height 25
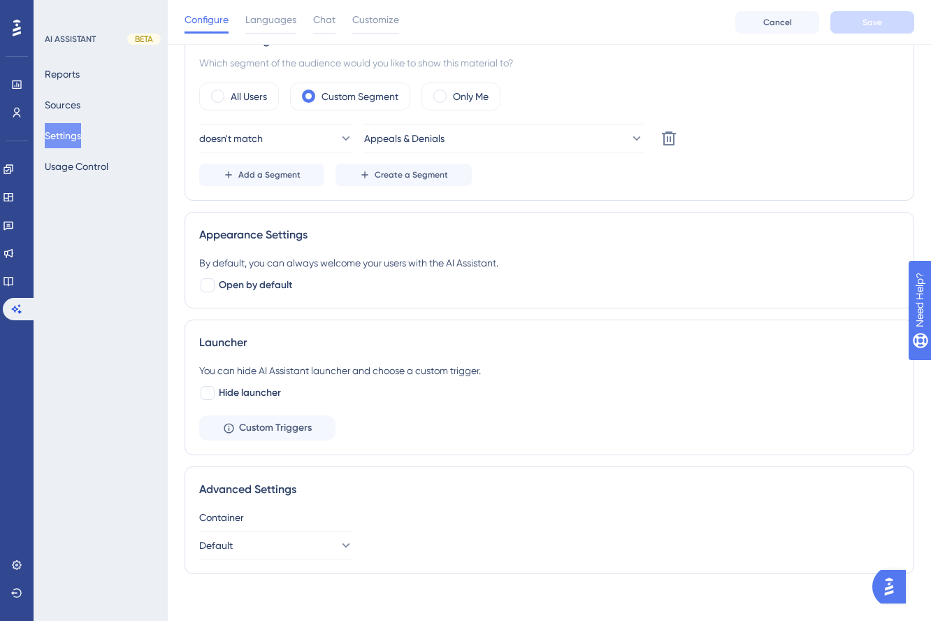
scroll to position [453, 0]
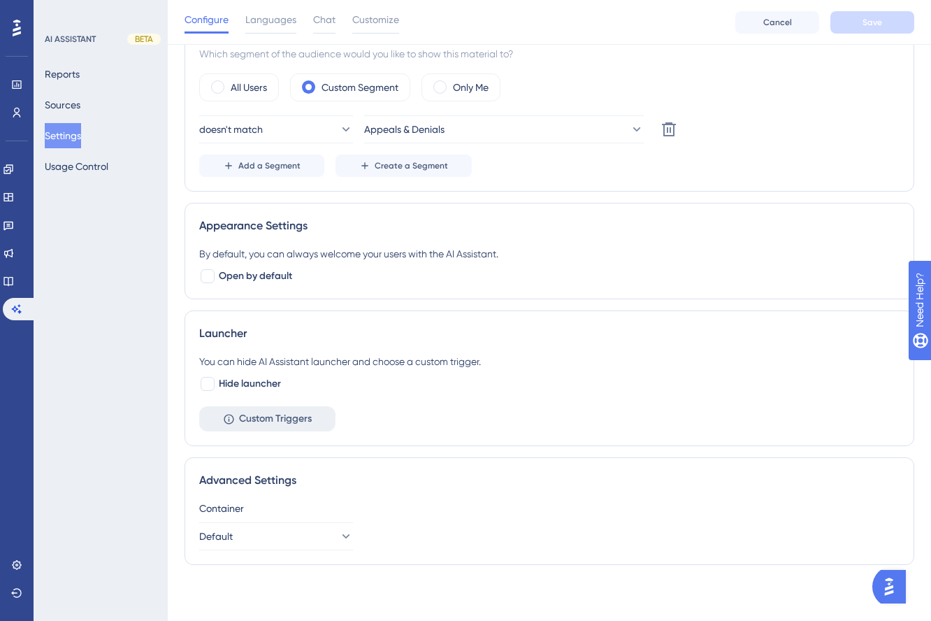
click at [275, 422] on span "Custom Triggers" at bounding box center [275, 418] width 73 height 17
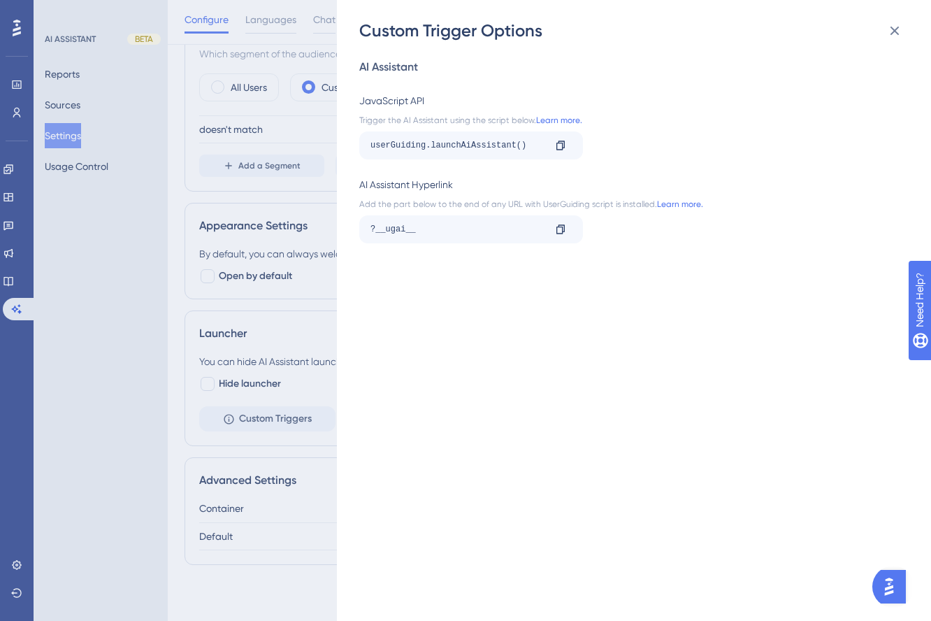
click at [303, 376] on div "Custom Trigger Options AI Assistant JavaScript API Trigger the AI Assistant usi…" at bounding box center [465, 310] width 931 height 621
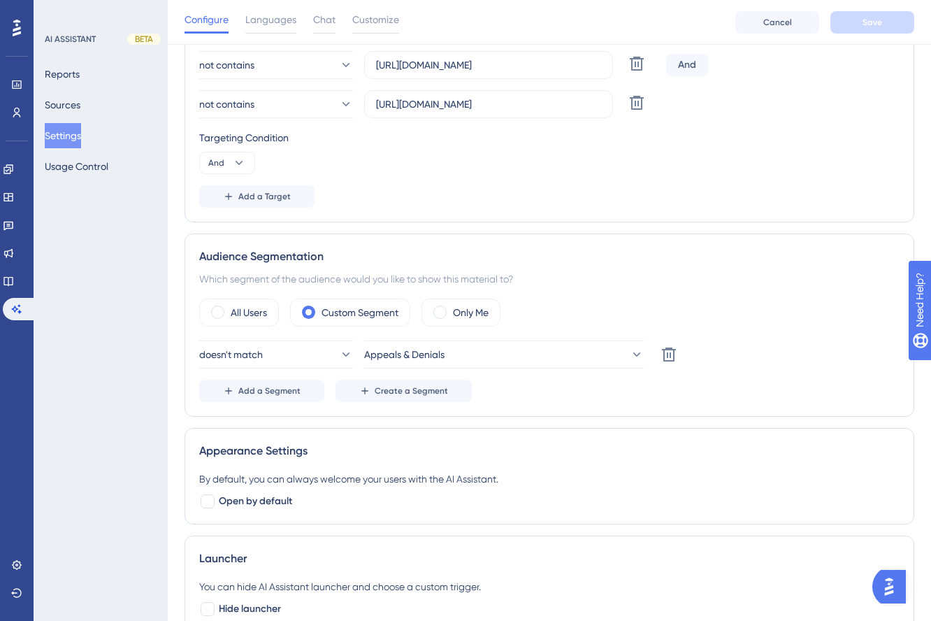
scroll to position [0, 0]
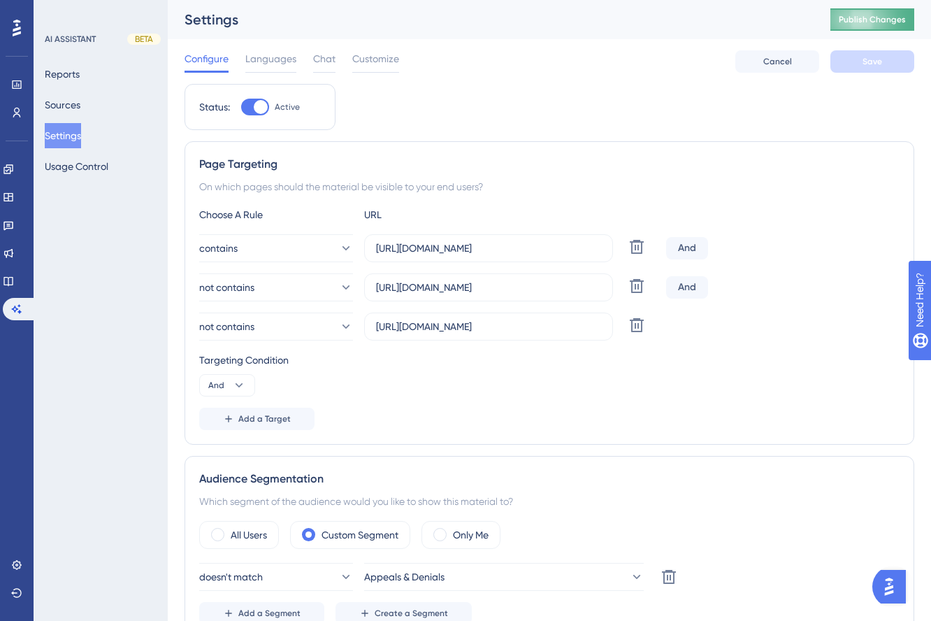
click at [869, 17] on span "Publish Changes" at bounding box center [872, 19] width 67 height 11
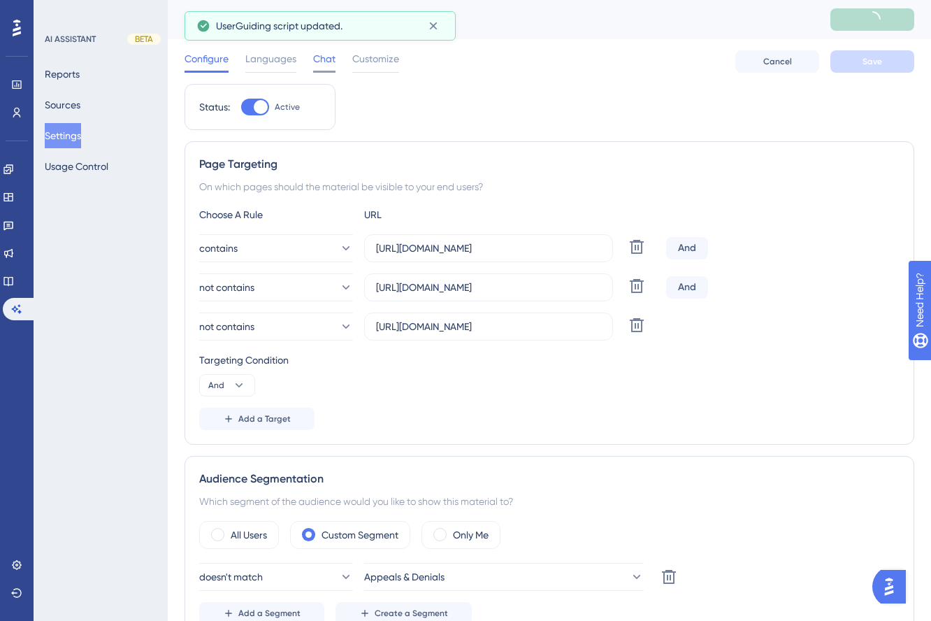
click at [324, 59] on span "Chat" at bounding box center [324, 58] width 22 height 17
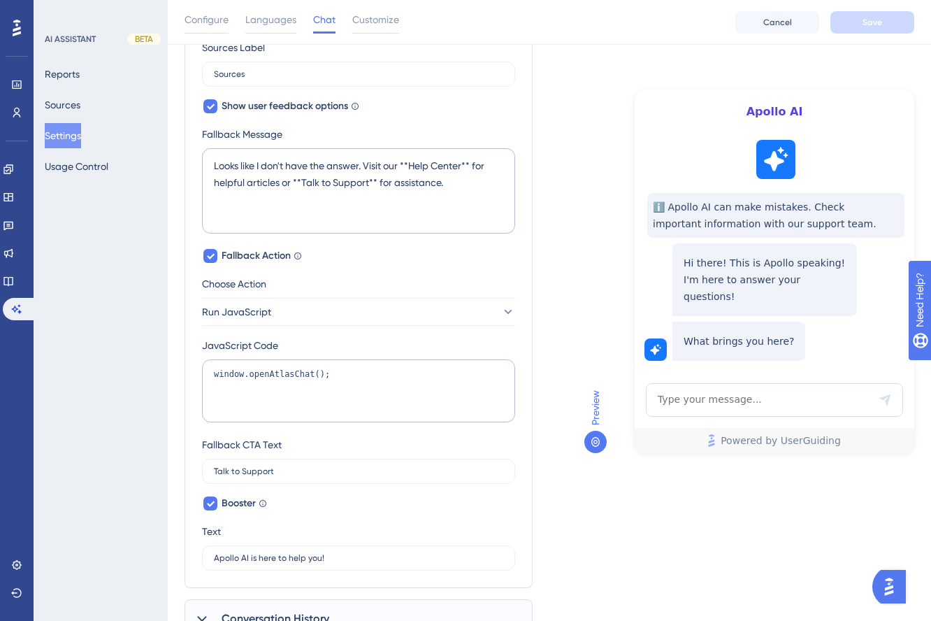
scroll to position [802, 0]
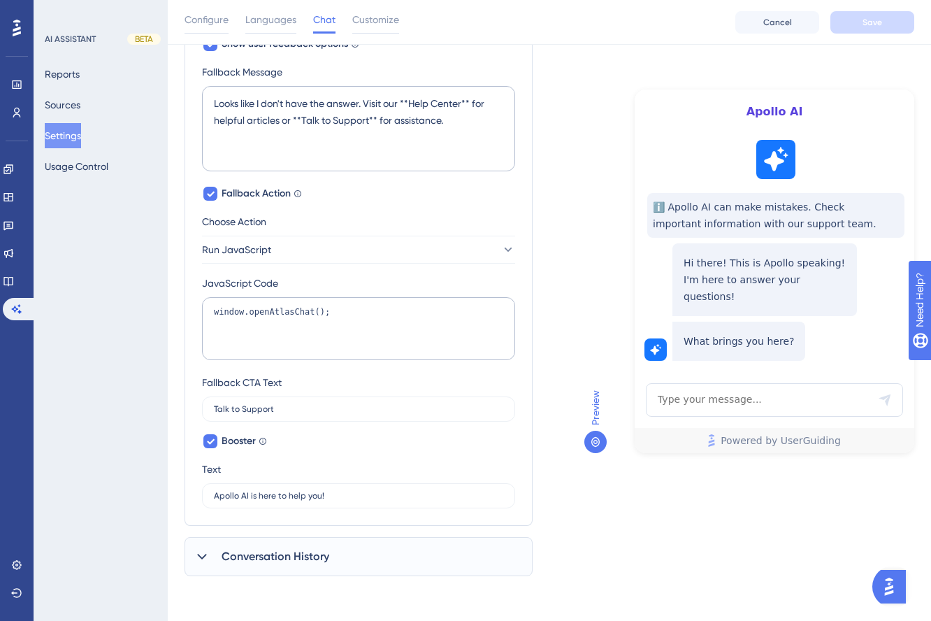
click at [341, 547] on div "Conversation History" at bounding box center [359, 556] width 348 height 39
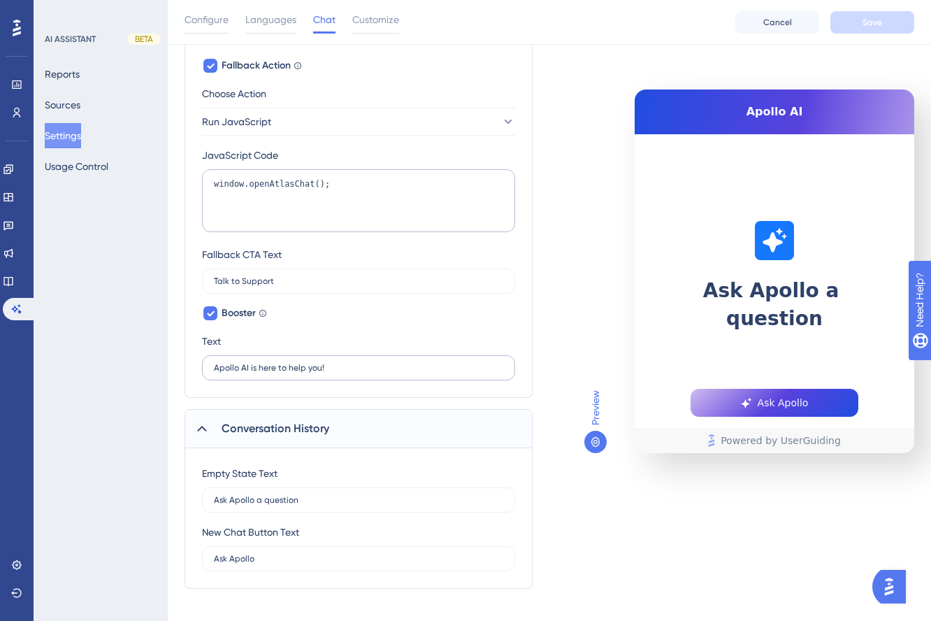
scroll to position [943, 0]
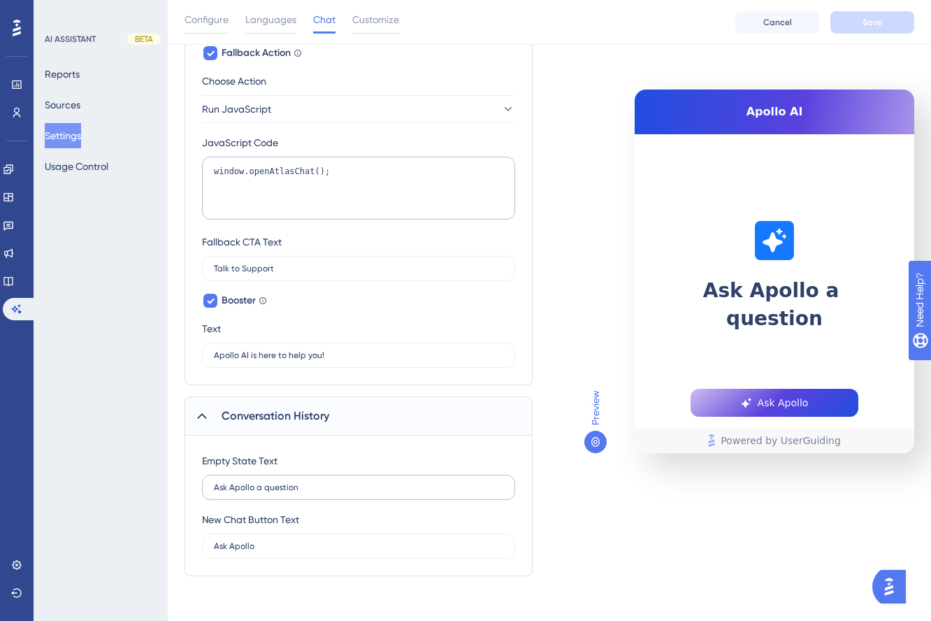
click at [336, 476] on label "Ask Apollo a question" at bounding box center [358, 487] width 313 height 25
click at [336, 482] on input "Ask Apollo a question" at bounding box center [358, 487] width 289 height 10
click at [597, 442] on icon at bounding box center [596, 442] width 8 height 10
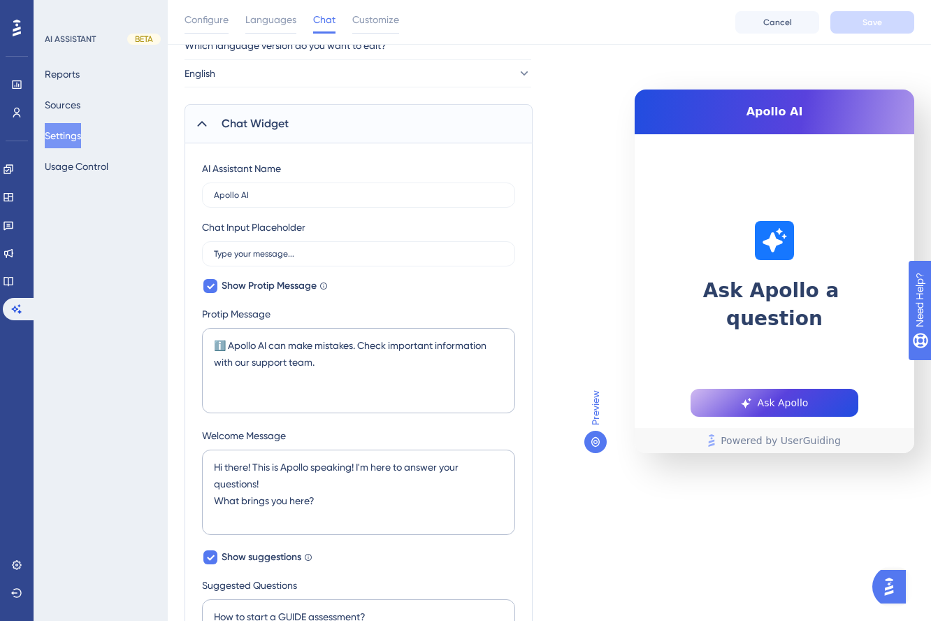
scroll to position [0, 0]
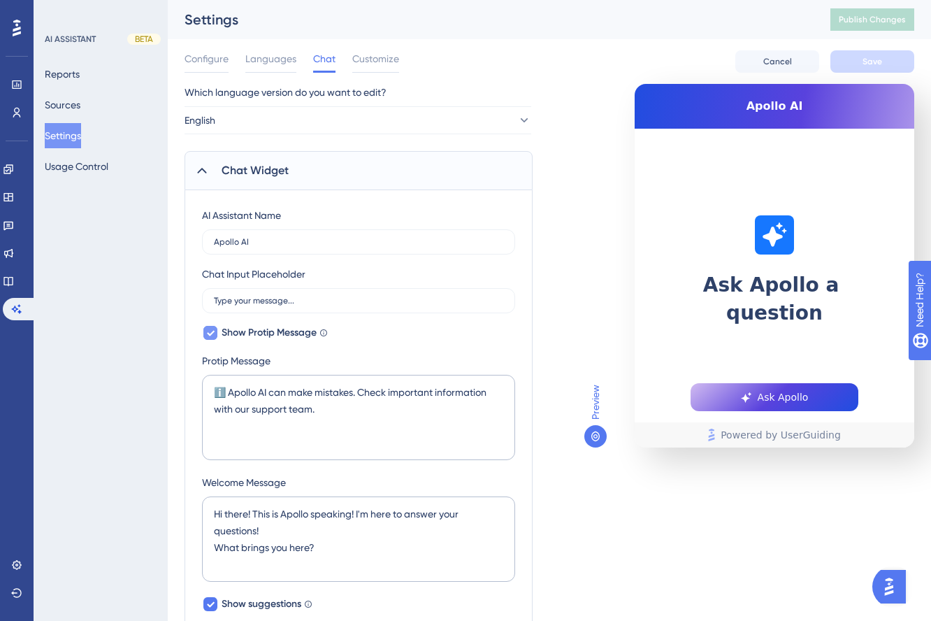
click at [207, 332] on icon at bounding box center [210, 332] width 8 height 11
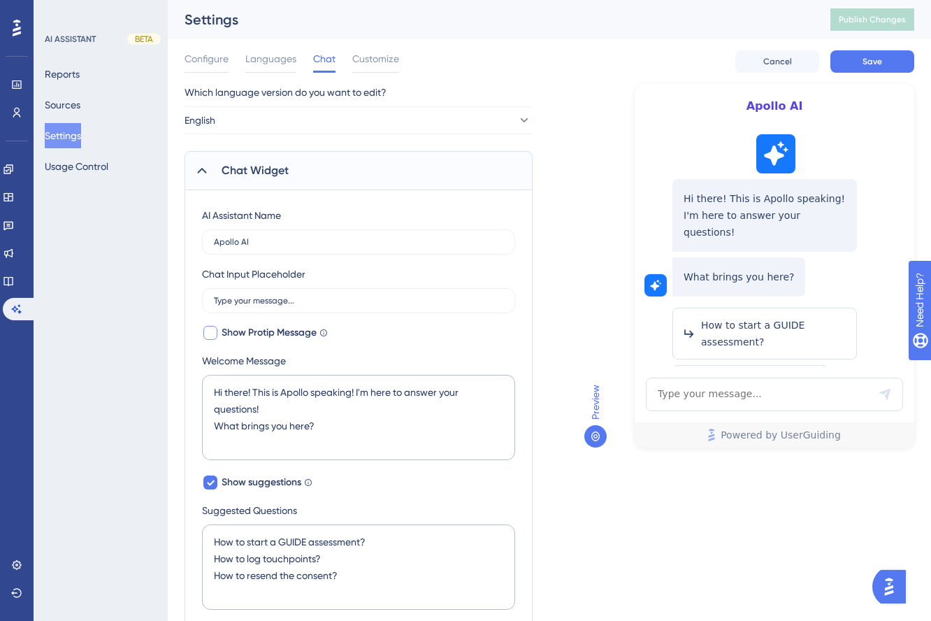
click at [211, 332] on div at bounding box center [210, 333] width 14 height 14
checkbox input "true"
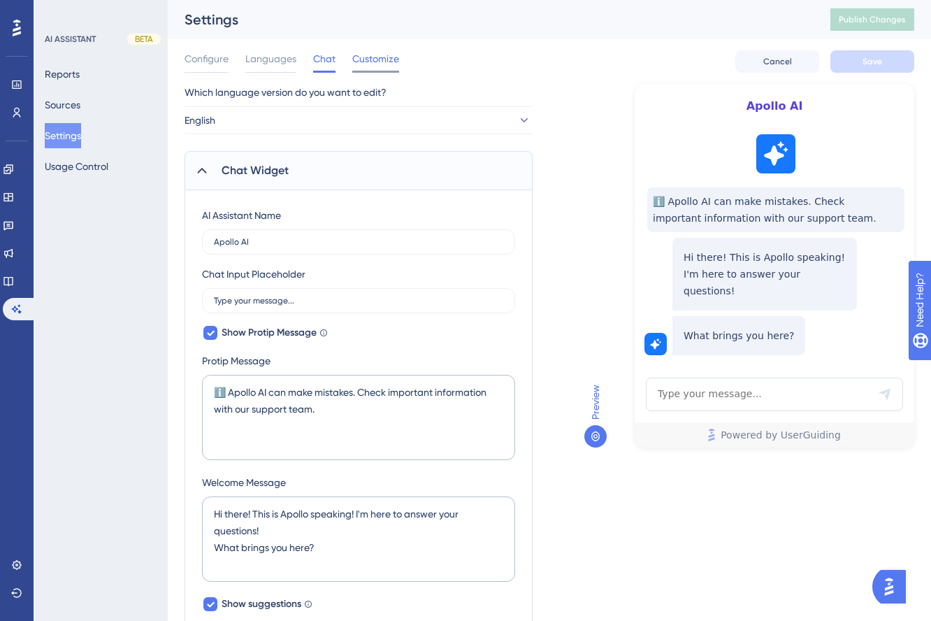
click at [387, 62] on span "Customize" at bounding box center [375, 58] width 47 height 17
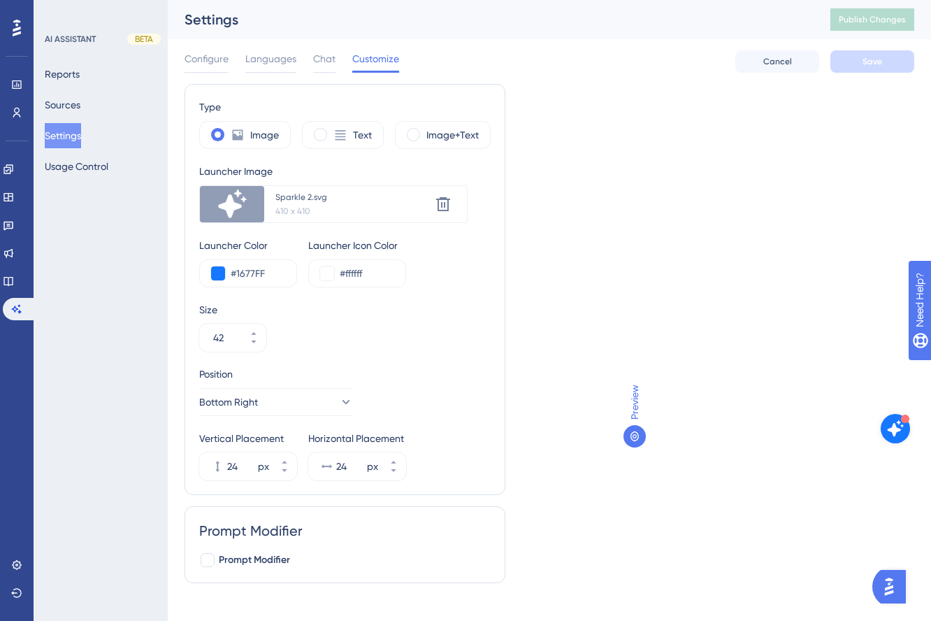
scroll to position [18, 0]
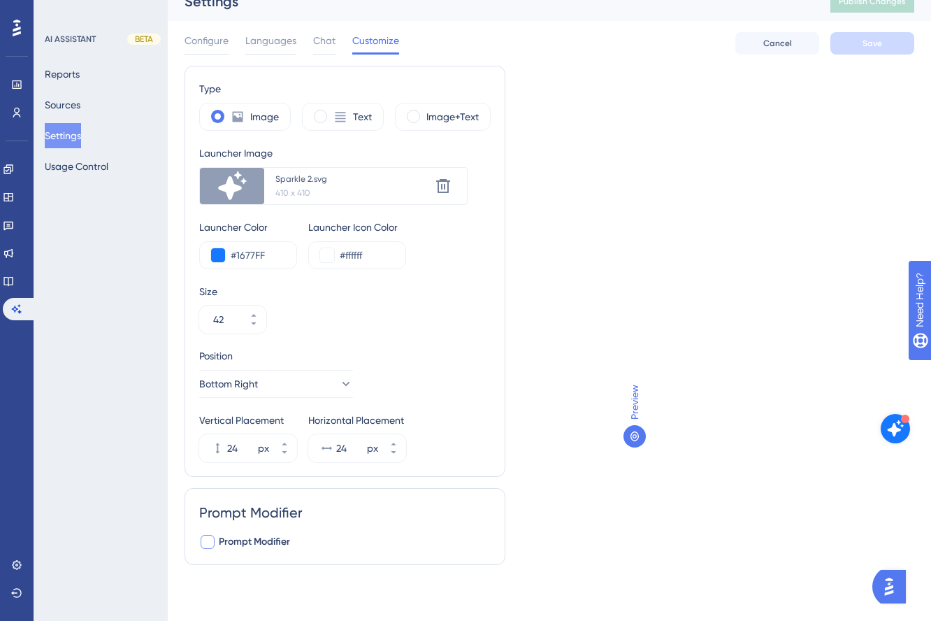
click at [212, 538] on div at bounding box center [208, 542] width 14 height 14
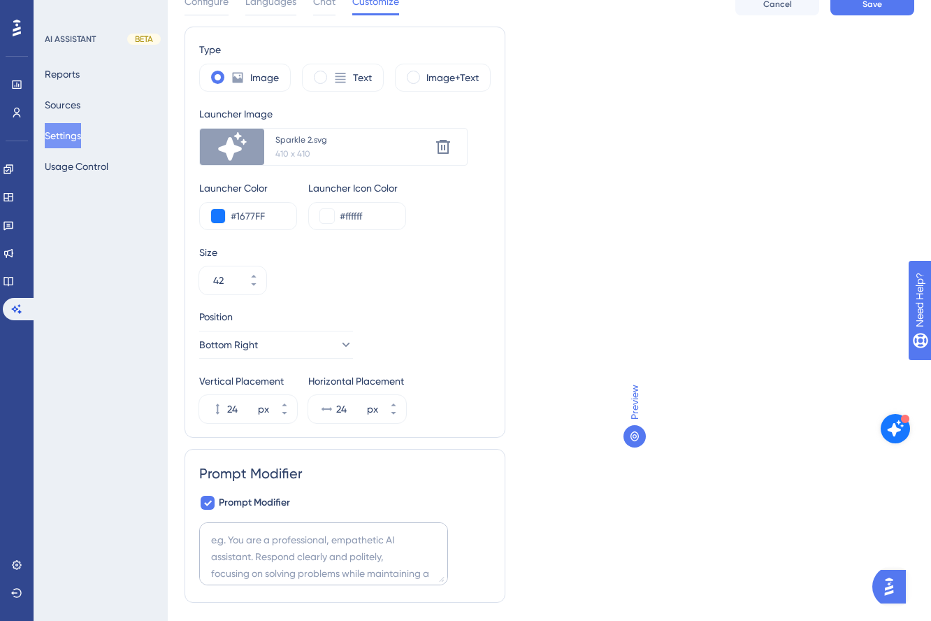
scroll to position [101, 0]
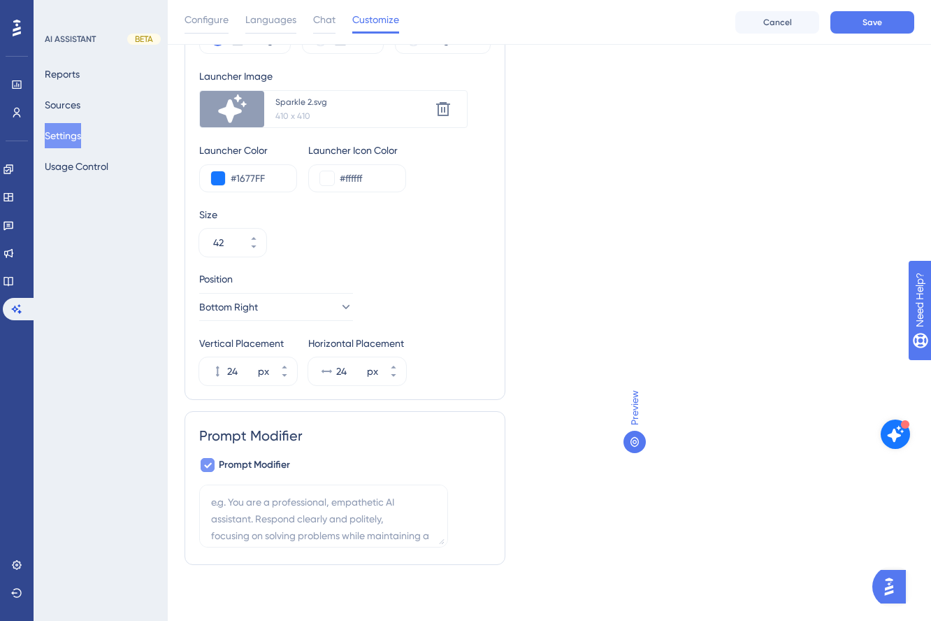
click at [206, 464] on icon at bounding box center [207, 464] width 8 height 11
checkbox input "false"
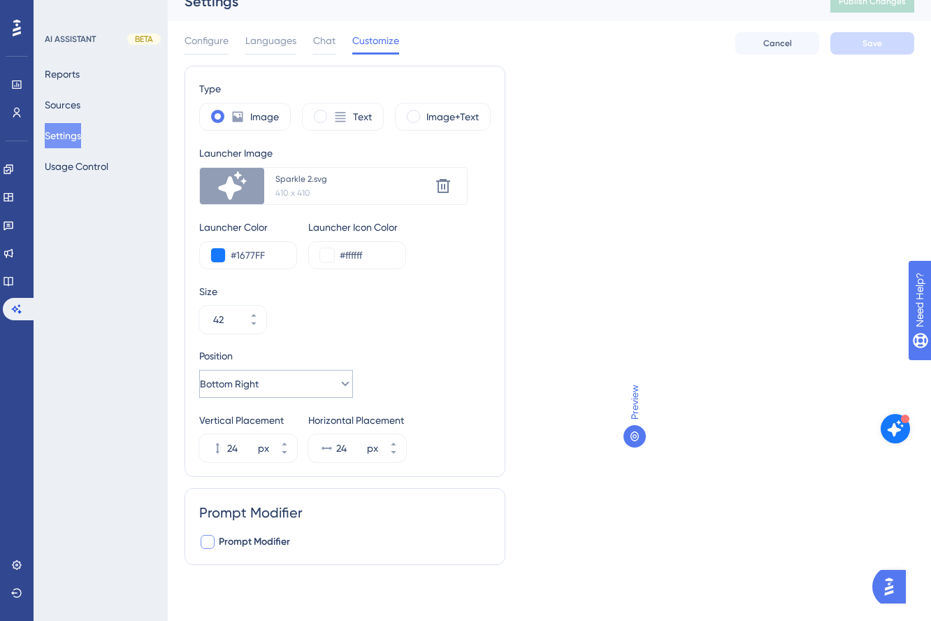
scroll to position [0, 0]
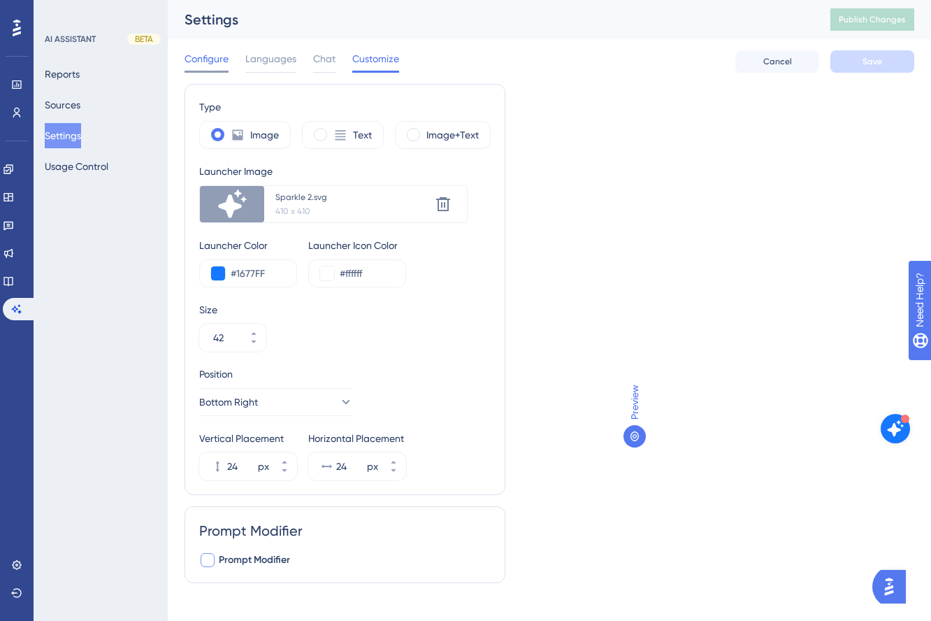
click at [212, 57] on span "Configure" at bounding box center [207, 58] width 44 height 17
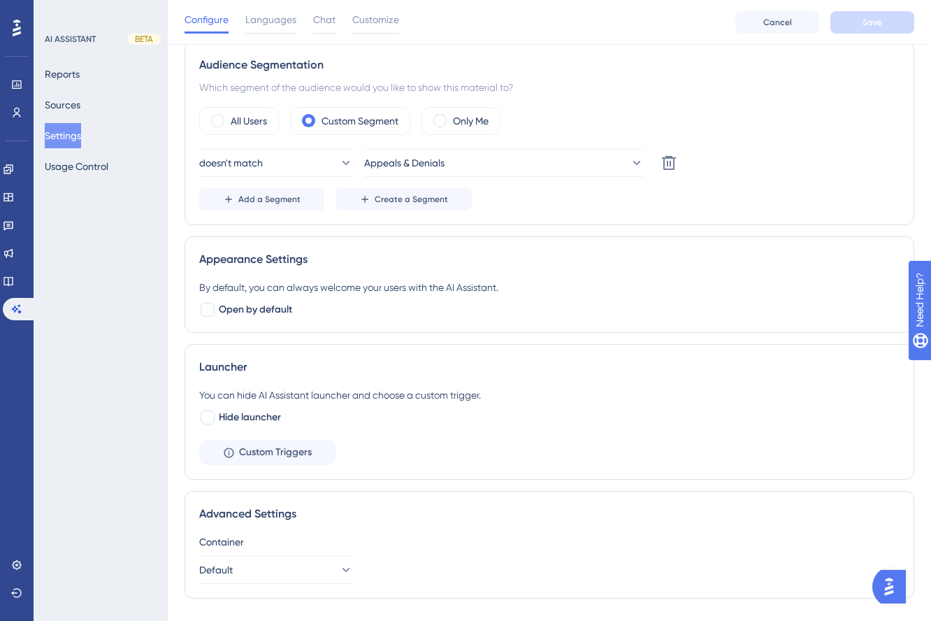
scroll to position [453, 0]
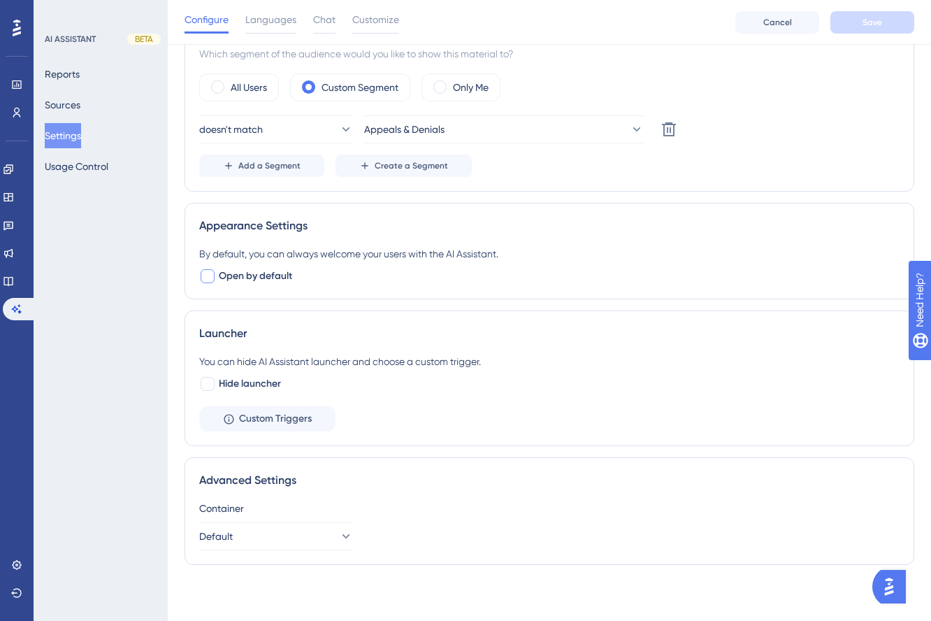
click at [206, 281] on div at bounding box center [208, 276] width 14 height 14
click at [208, 280] on icon at bounding box center [207, 276] width 8 height 11
checkbox input "false"
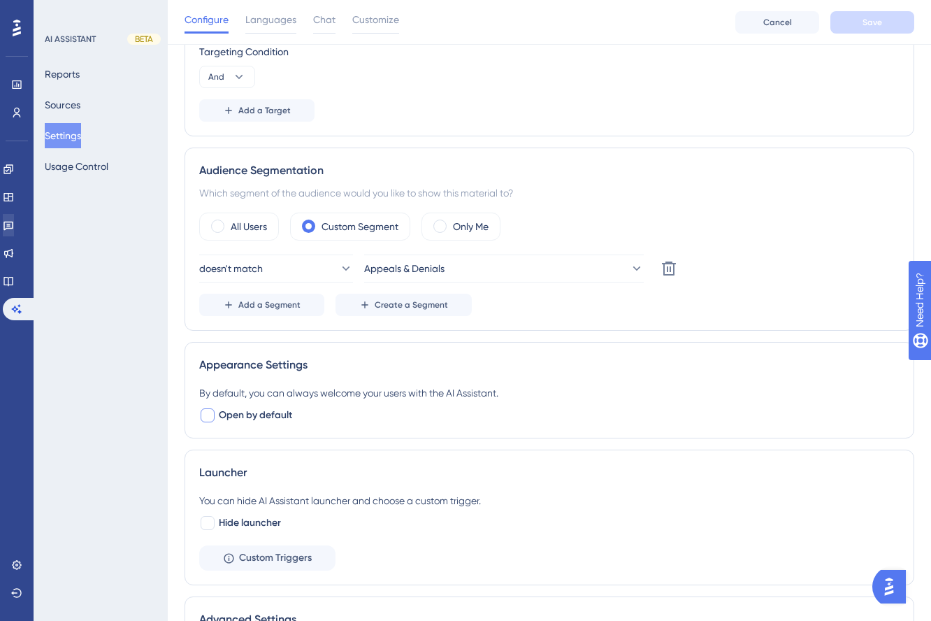
scroll to position [303, 0]
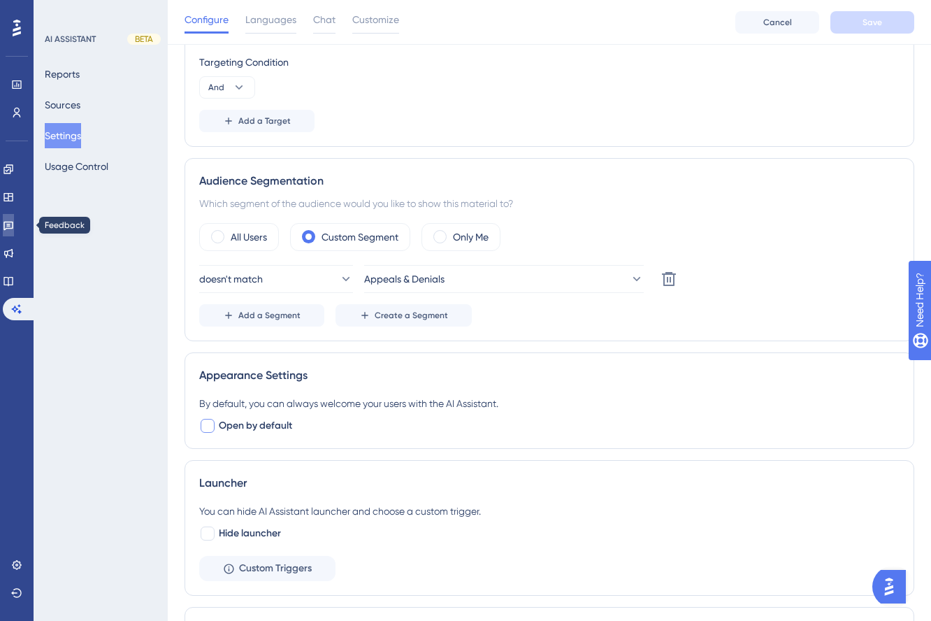
drag, startPoint x: 19, startPoint y: 228, endPoint x: 129, endPoint y: 218, distance: 110.9
click at [13, 228] on icon at bounding box center [8, 226] width 10 height 9
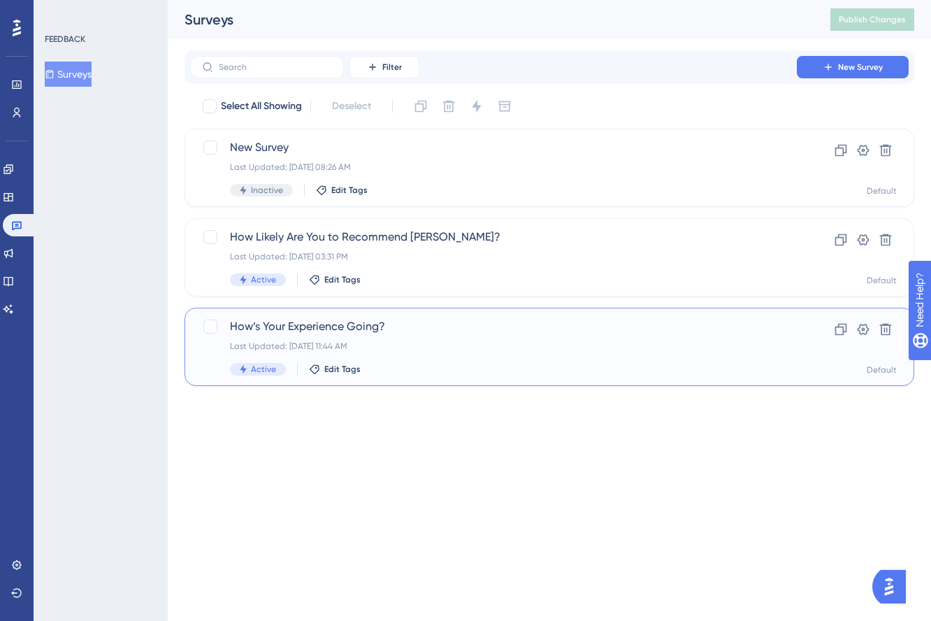
click at [368, 331] on span "How’s Your Experience Going?" at bounding box center [493, 326] width 527 height 17
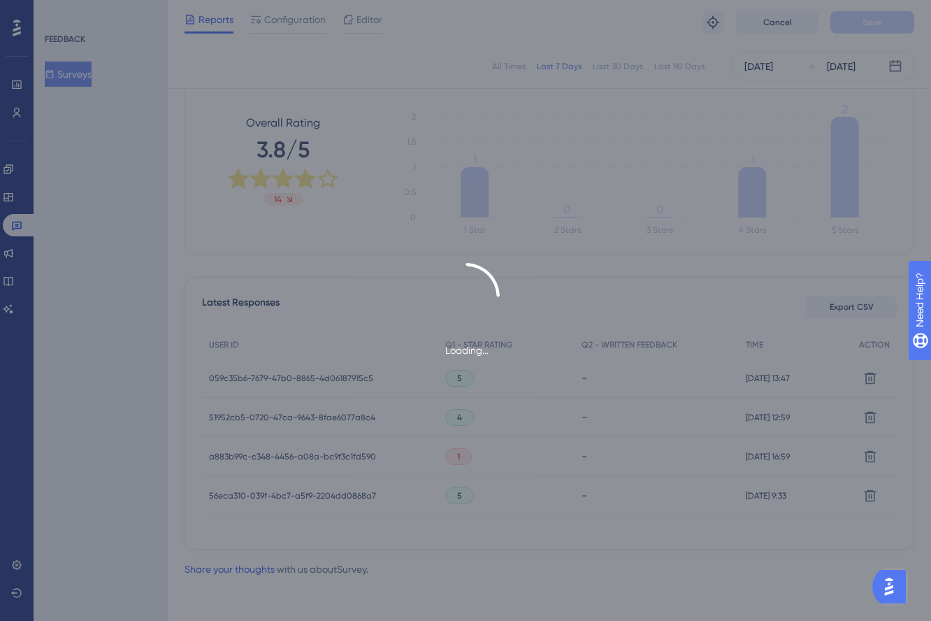
scroll to position [208, 0]
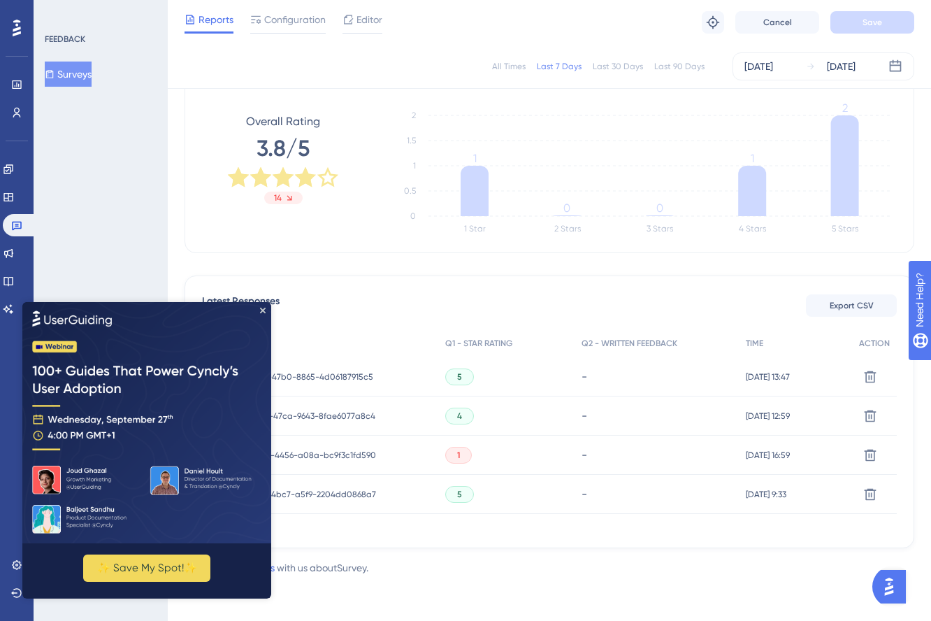
click at [452, 457] on div "1" at bounding box center [458, 455] width 27 height 17
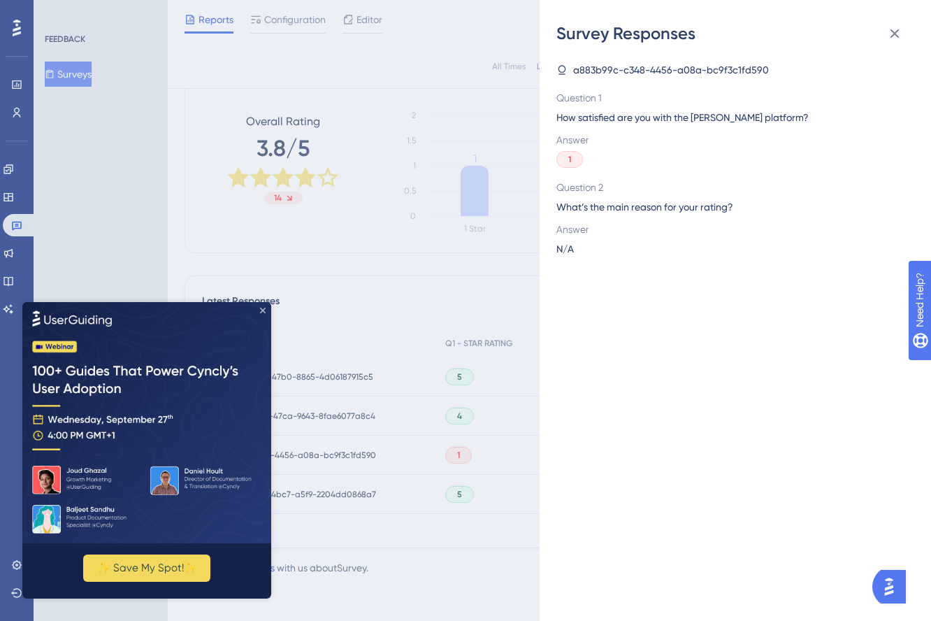
click at [261, 310] on icon "Close Preview" at bounding box center [263, 310] width 6 height 6
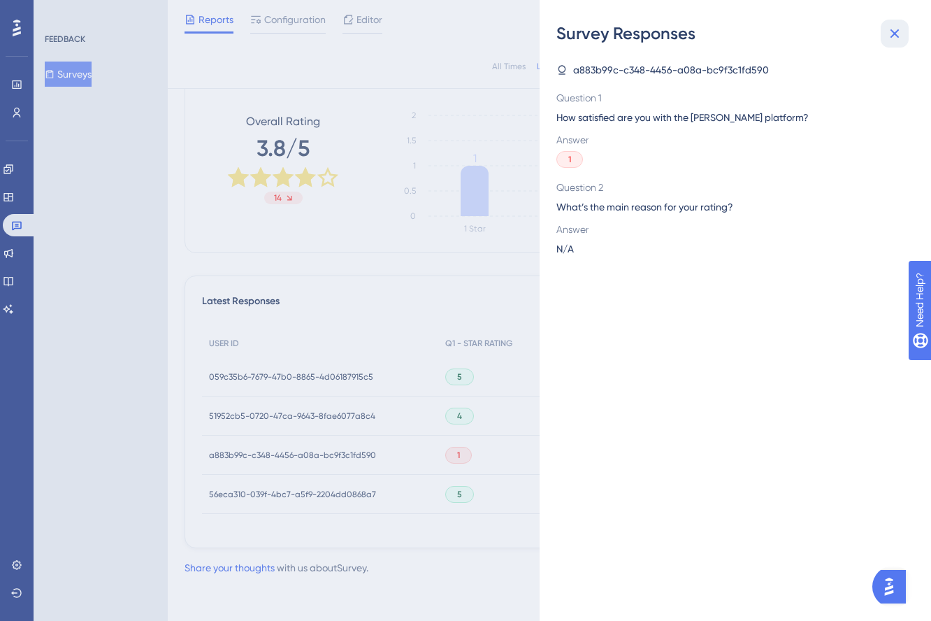
drag, startPoint x: 905, startPoint y: 32, endPoint x: 876, endPoint y: 3, distance: 40.5
click at [899, 26] on button at bounding box center [895, 34] width 28 height 28
